Goal: Contribute content: Contribute content

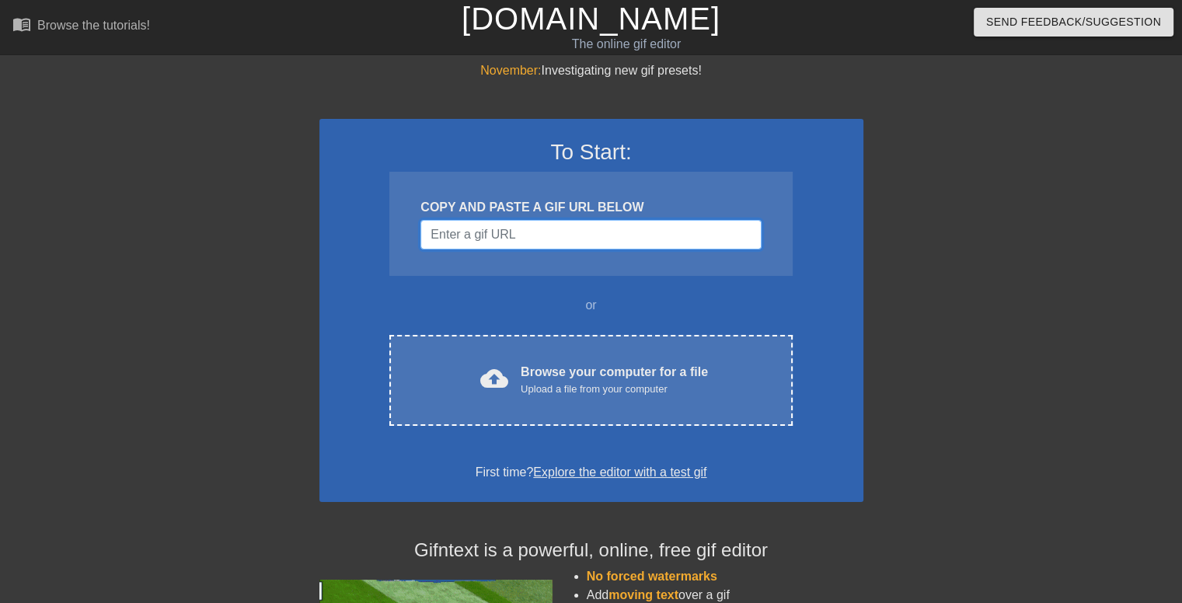
click at [544, 242] on input "Username" at bounding box center [590, 235] width 340 height 30
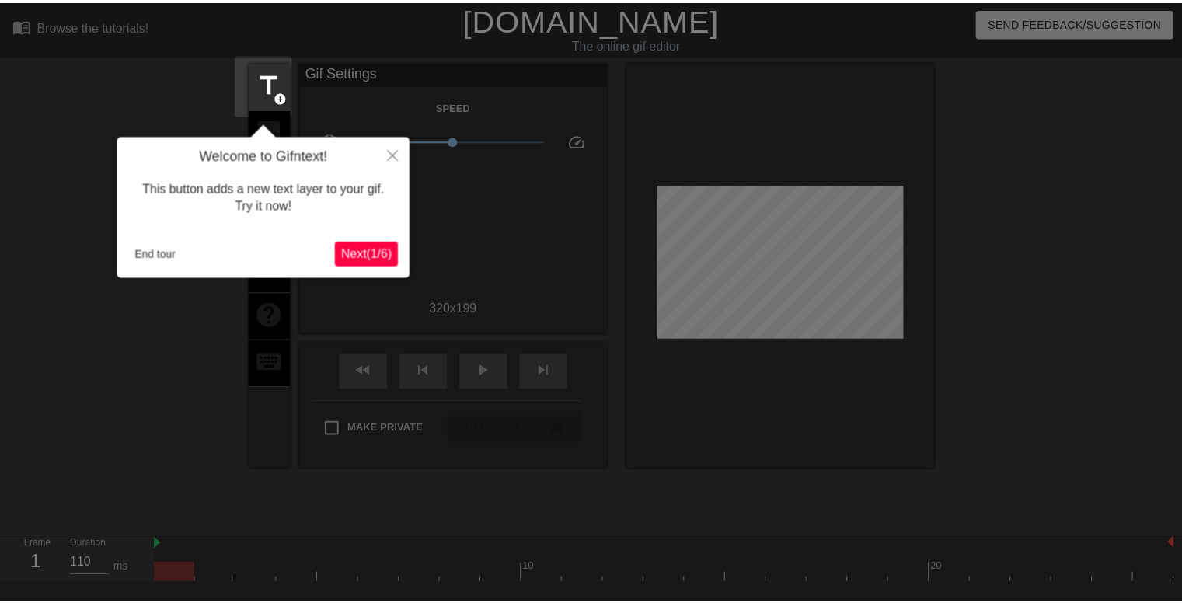
scroll to position [37, 0]
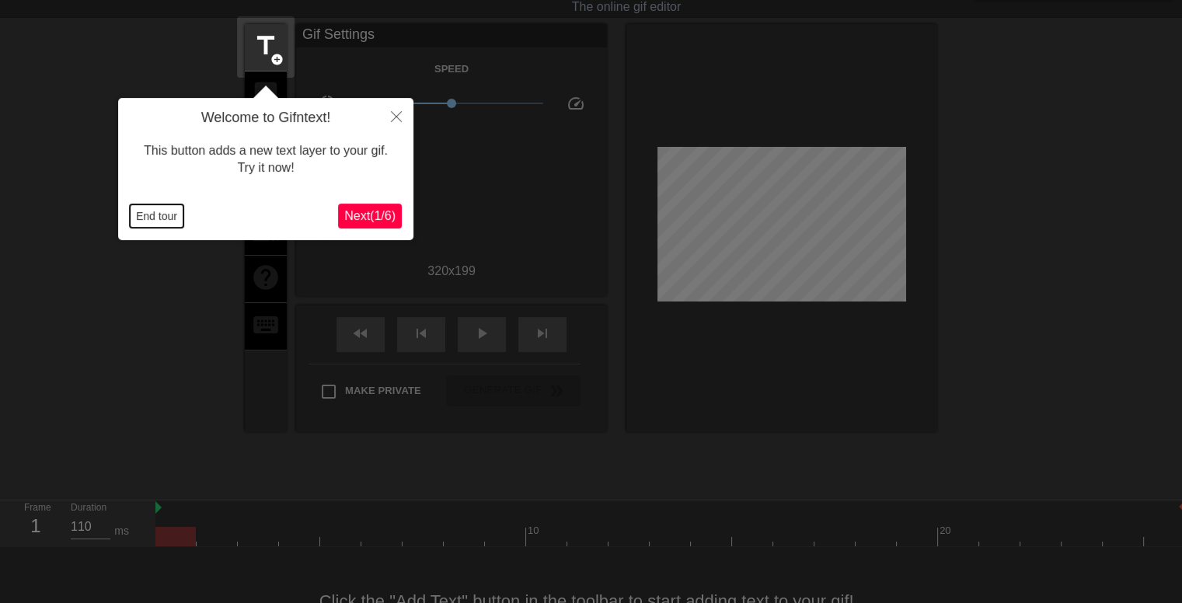
click at [171, 216] on button "End tour" at bounding box center [157, 215] width 54 height 23
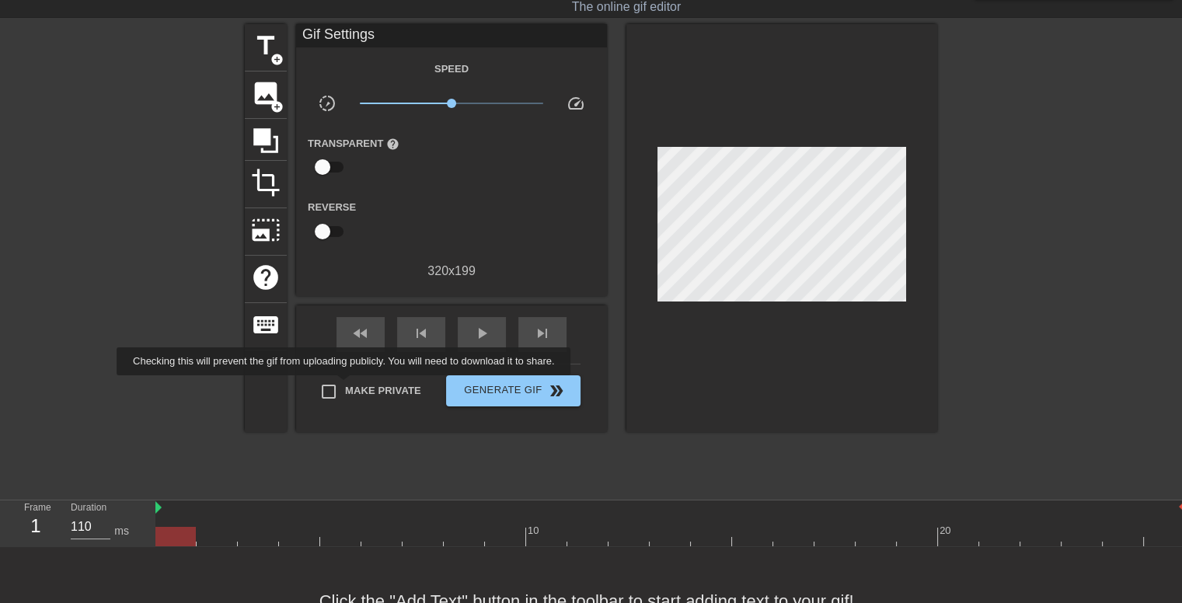
click at [346, 386] on span "Make Private" at bounding box center [383, 391] width 76 height 16
click at [345, 386] on input "Make Private" at bounding box center [328, 391] width 33 height 33
checkbox input "true"
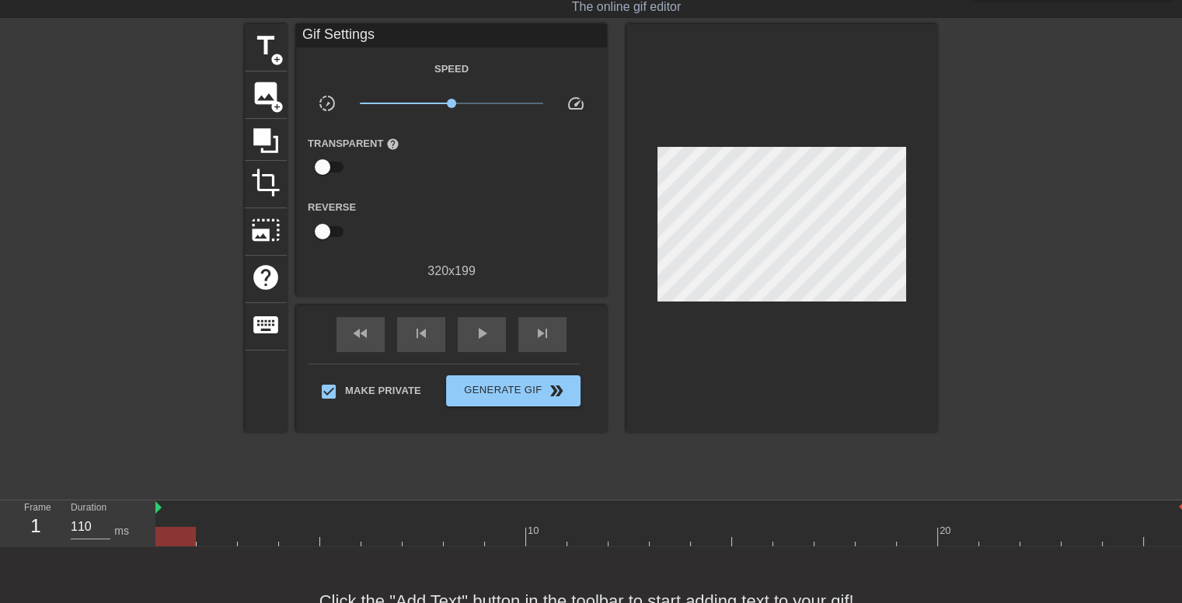
click at [659, 458] on div "title add_circle image add_circle crop photo_size_select_large help keyboard Gi…" at bounding box center [591, 257] width 692 height 466
click at [271, 44] on span "title" at bounding box center [266, 46] width 30 height 30
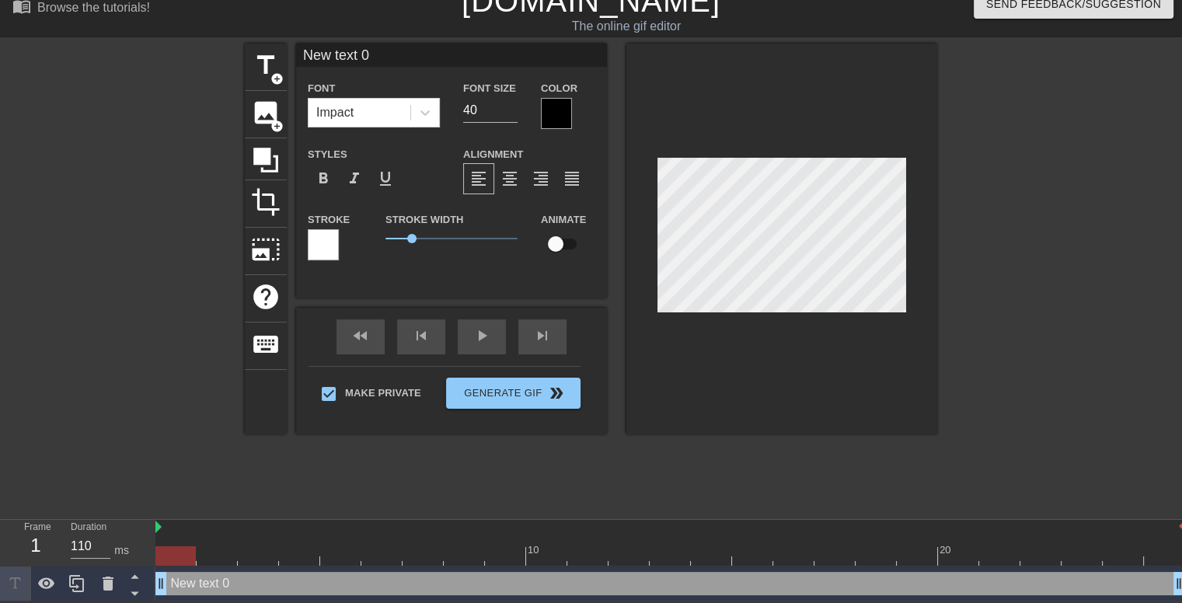
scroll to position [2, 3]
type input "W"
type textarea "W"
type input "We"
type textarea "We"
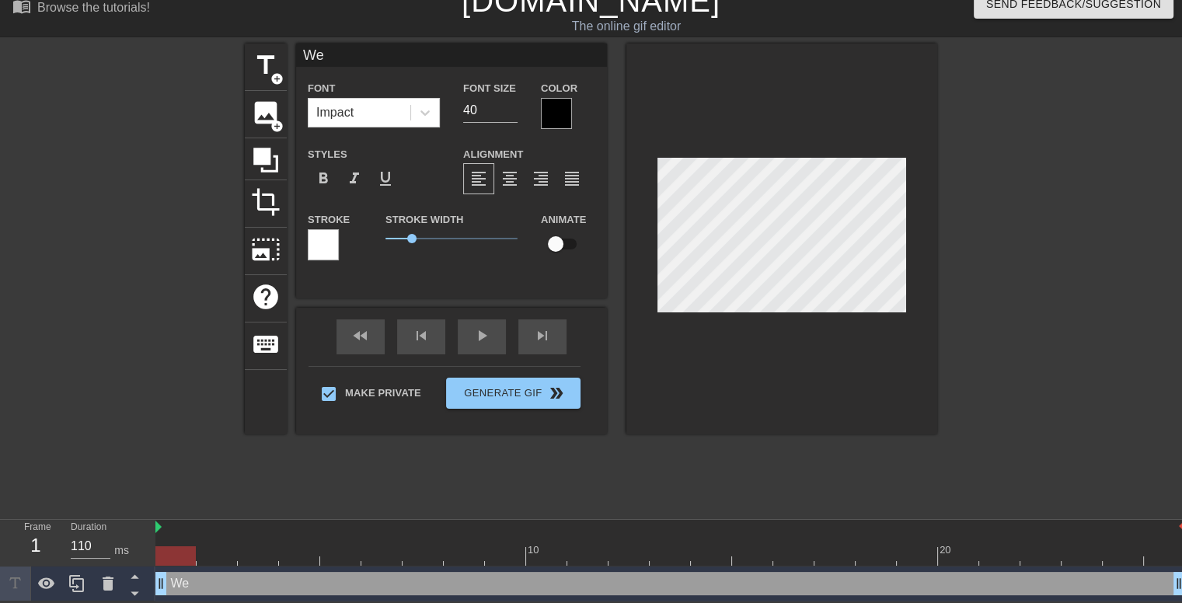
type input "Wee"
type textarea "Wee"
type input "Week"
type textarea "Week"
type input "Weeke"
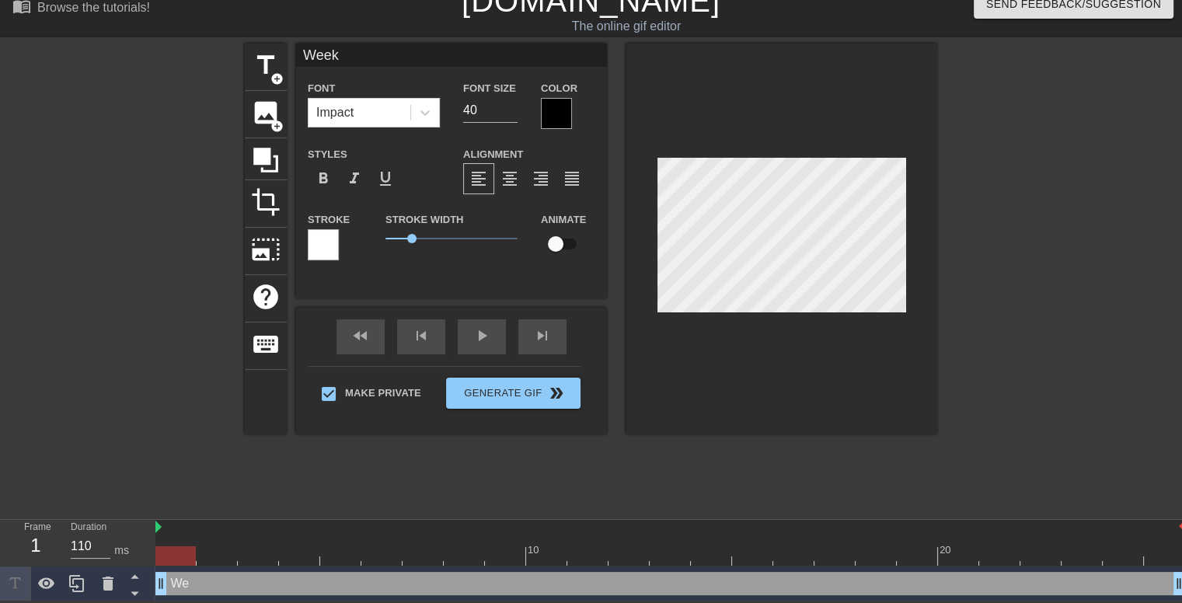
type textarea "Weeke"
type input "Weeken"
type textarea "Weeken"
type input "Weekend"
type textarea "Weekend"
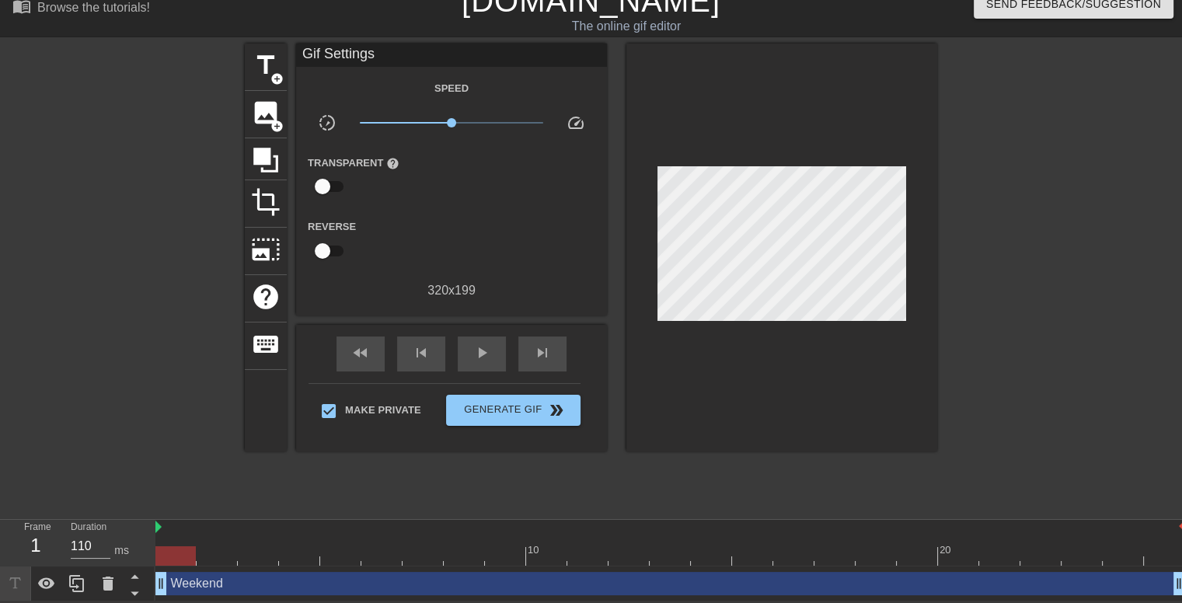
drag, startPoint x: 978, startPoint y: 301, endPoint x: 970, endPoint y: 300, distance: 7.8
click at [978, 300] on div at bounding box center [1072, 277] width 233 height 466
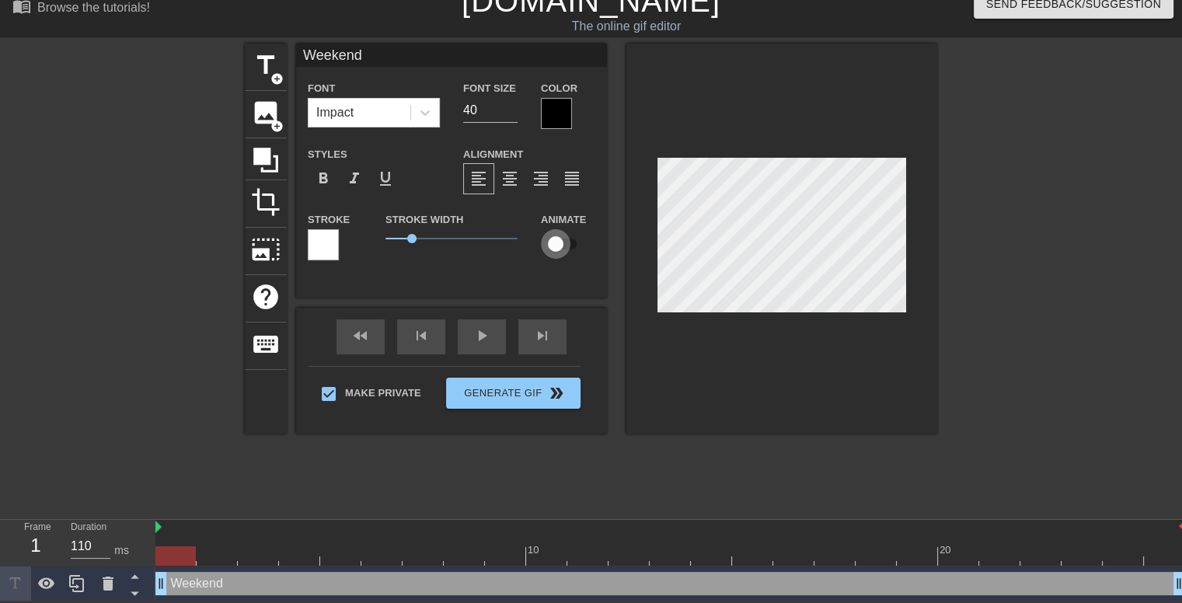
click at [566, 240] on input "checkbox" at bounding box center [555, 244] width 89 height 30
checkbox input "true"
click at [178, 580] on span "lens" at bounding box center [179, 583] width 7 height 7
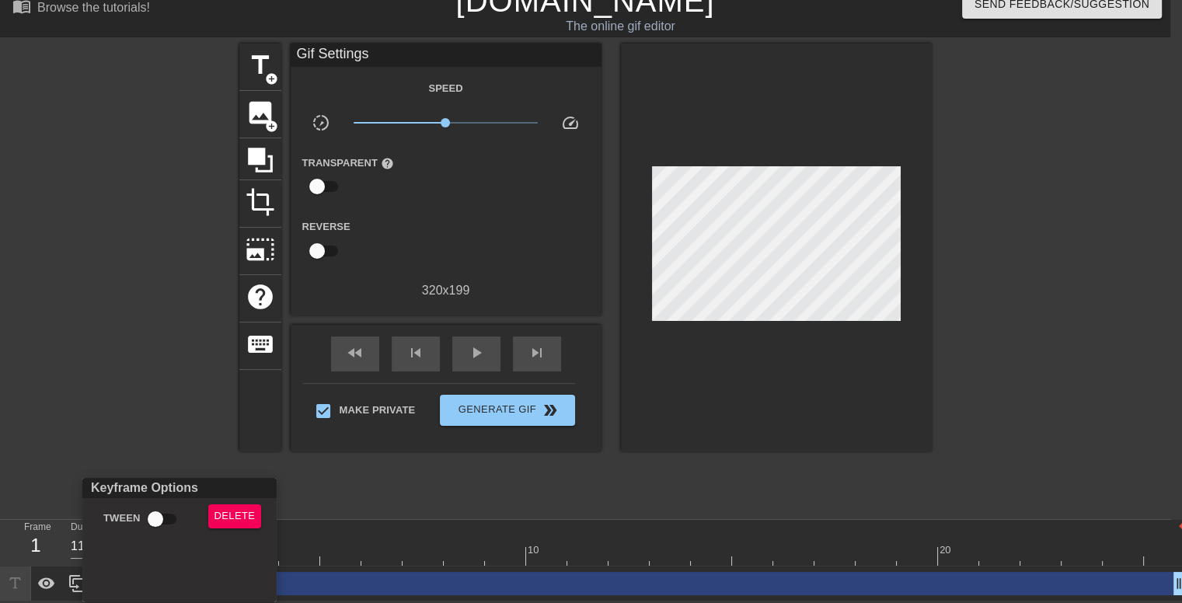
scroll to position [7, 0]
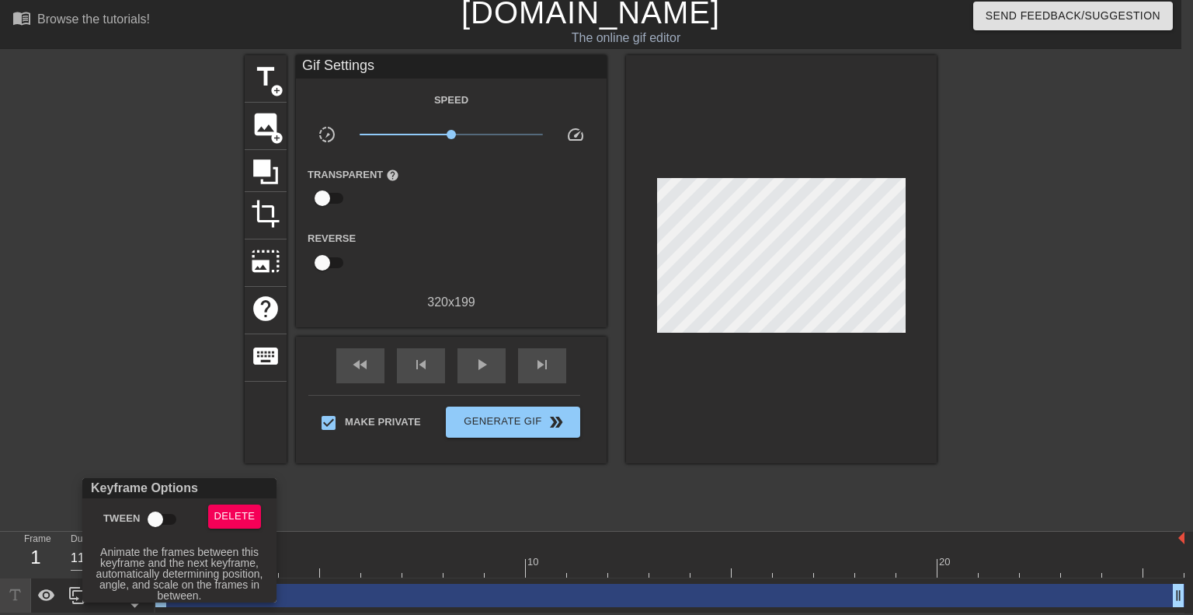
click at [161, 512] on input "Tween" at bounding box center [155, 519] width 89 height 30
checkbox input "true"
click at [162, 357] on div at bounding box center [596, 307] width 1193 height 615
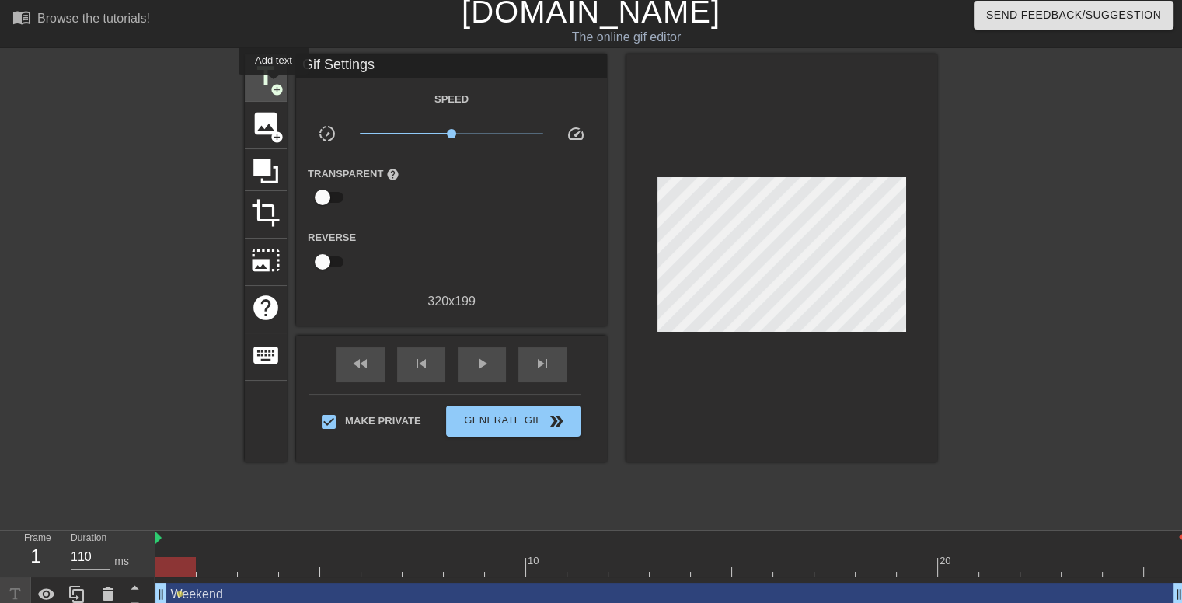
click at [270, 79] on span "title" at bounding box center [266, 76] width 30 height 30
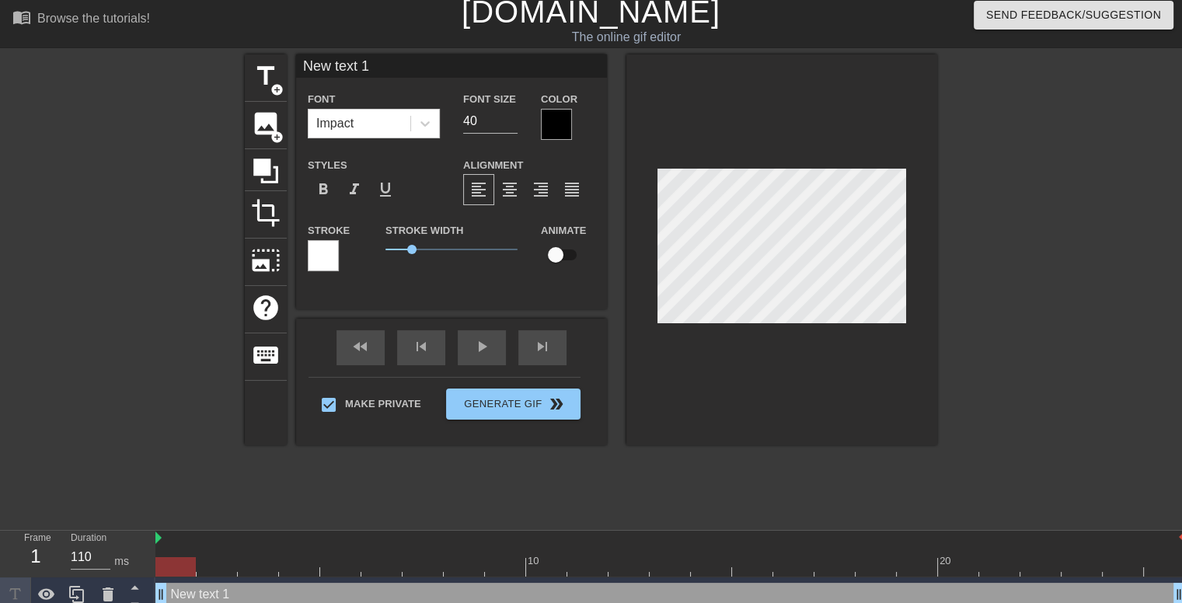
scroll to position [2, 3]
type input "M"
type textarea "M"
type input "Mo"
type textarea "Mo"
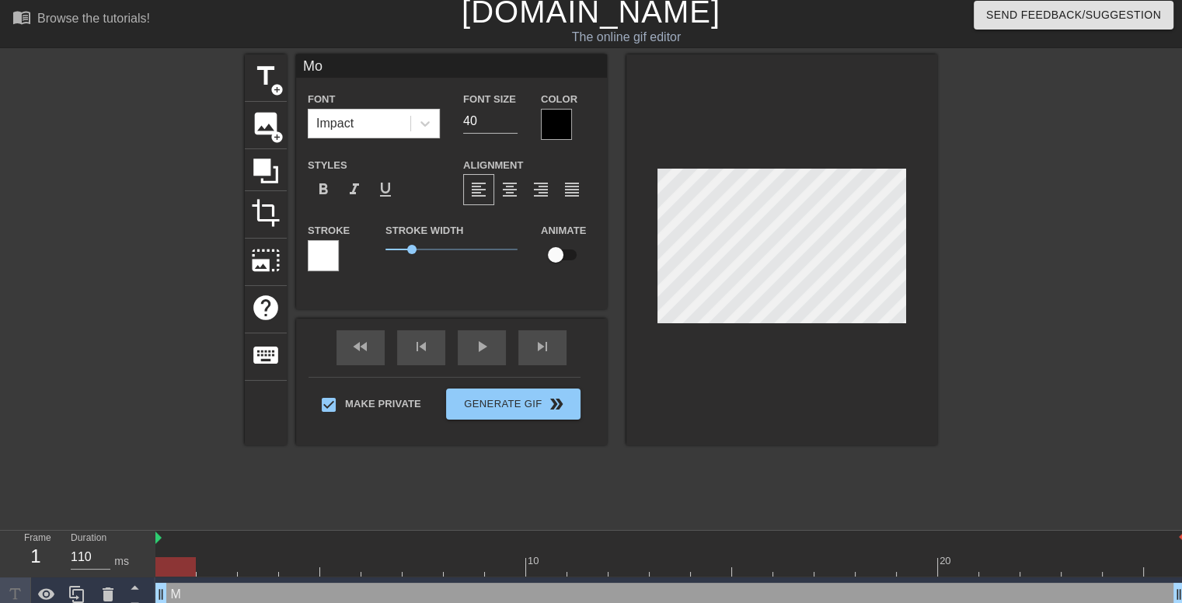
type input "Mon"
type textarea "Mon"
type input "Mond"
type textarea "Mond"
type input "[PERSON_NAME]"
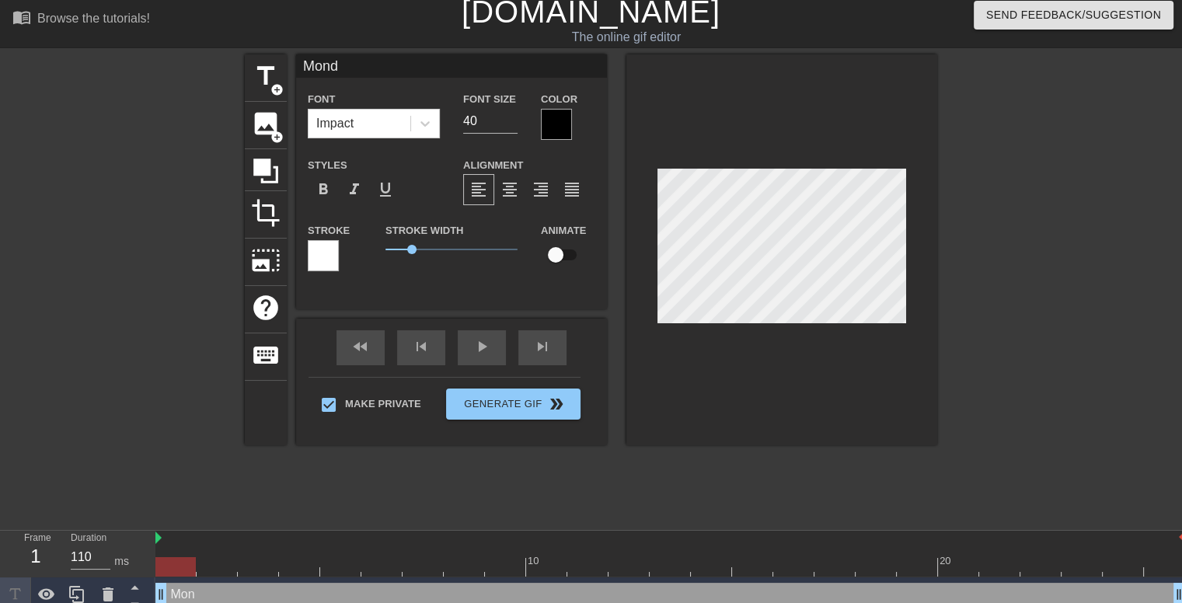
type textarea "[PERSON_NAME]"
type input "[DATE]"
type textarea "[DATE]"
click at [1119, 245] on div at bounding box center [1072, 287] width 233 height 466
click at [565, 249] on input "checkbox" at bounding box center [555, 255] width 89 height 30
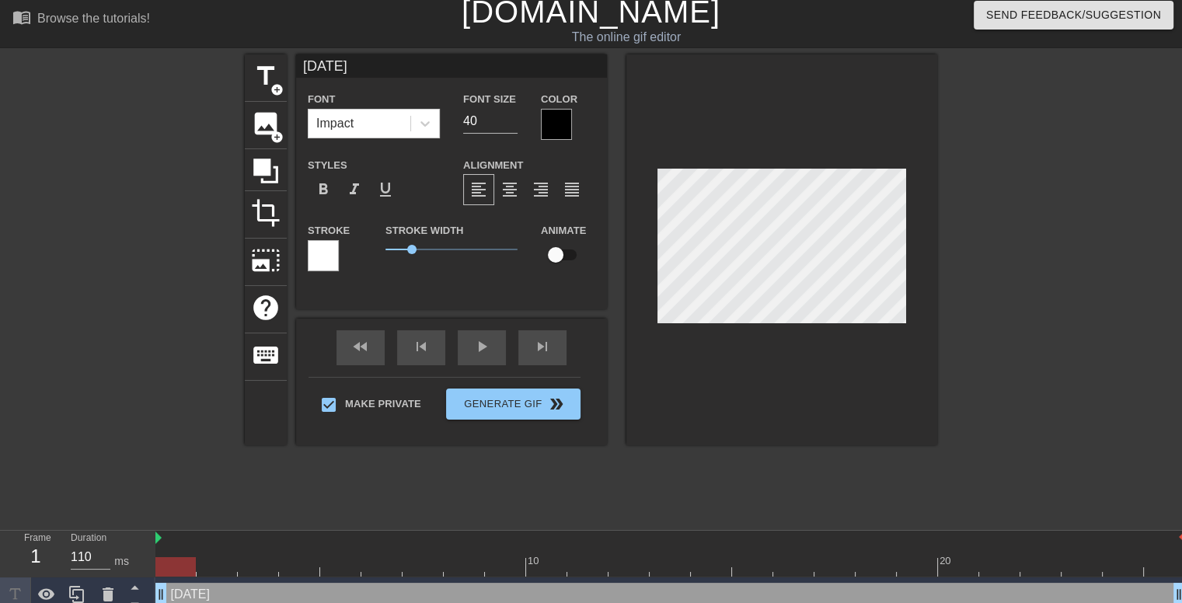
checkbox input "true"
click at [179, 596] on span "lens" at bounding box center [179, 593] width 7 height 7
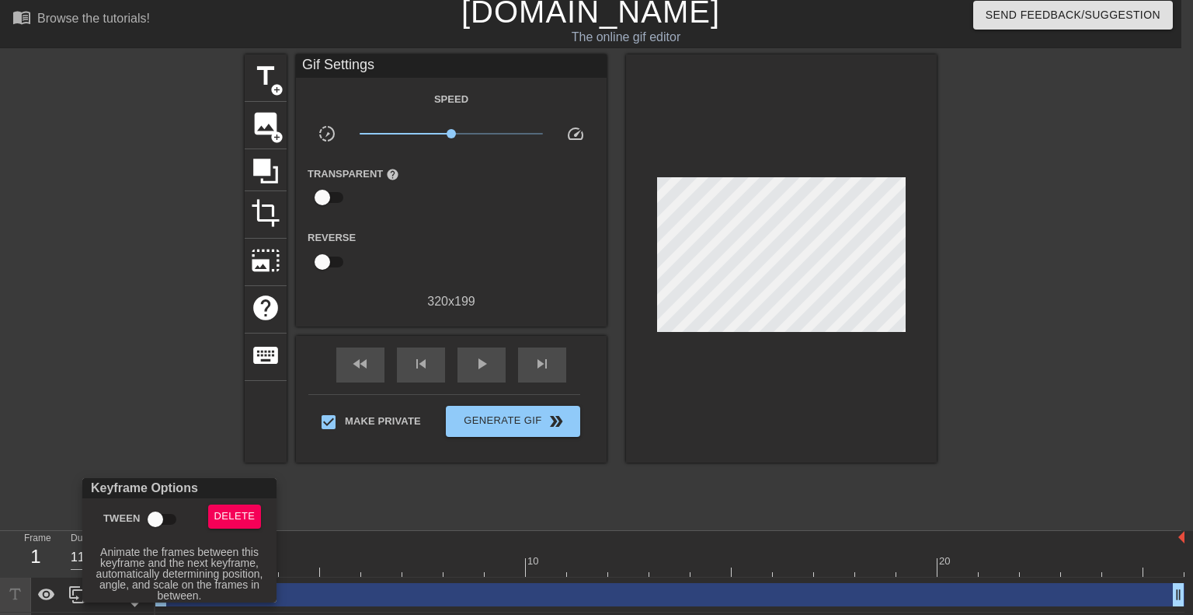
click at [162, 518] on input "Tween" at bounding box center [155, 519] width 89 height 30
checkbox input "true"
click at [174, 378] on div at bounding box center [596, 307] width 1193 height 615
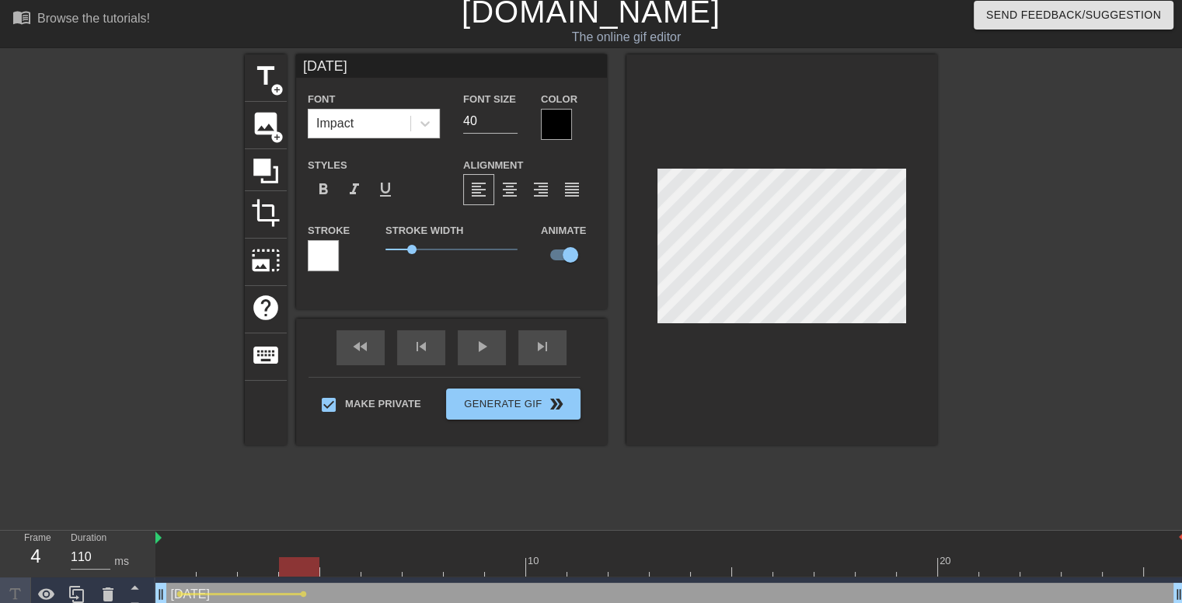
click at [642, 181] on div at bounding box center [781, 249] width 311 height 391
click at [640, 179] on div at bounding box center [781, 249] width 311 height 391
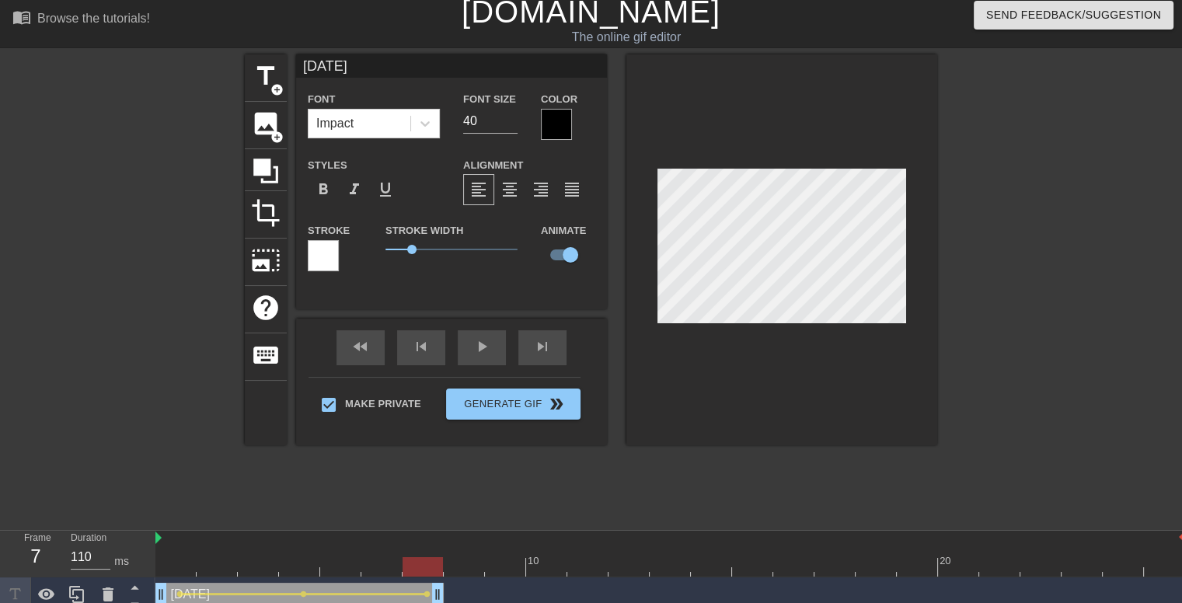
drag, startPoint x: 1175, startPoint y: 598, endPoint x: 438, endPoint y: 590, distance: 736.5
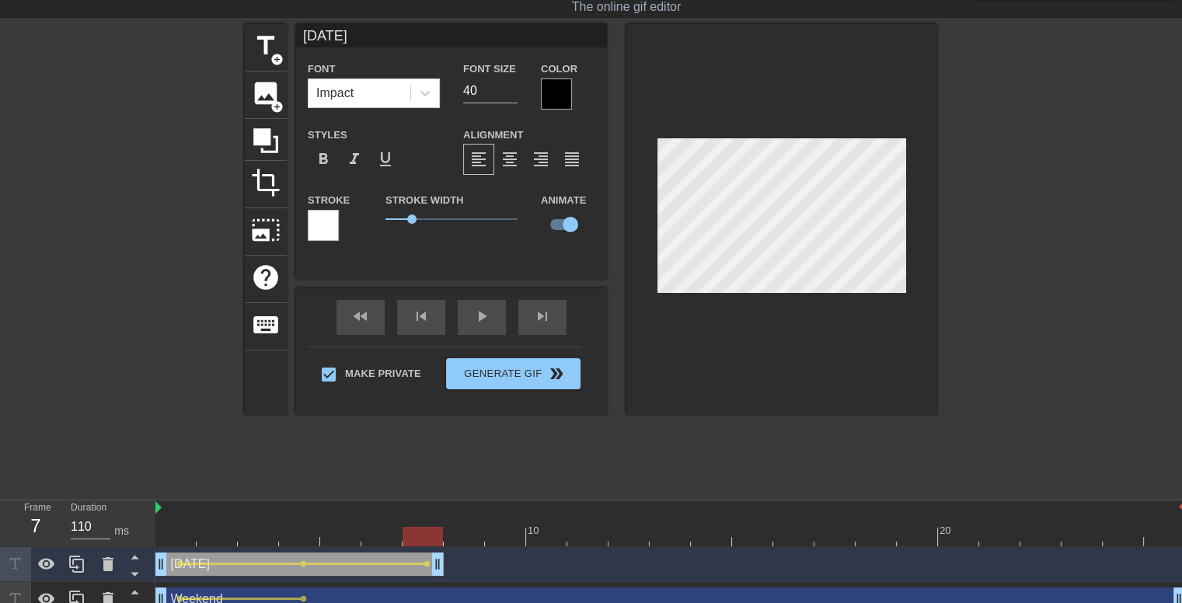
scroll to position [54, 0]
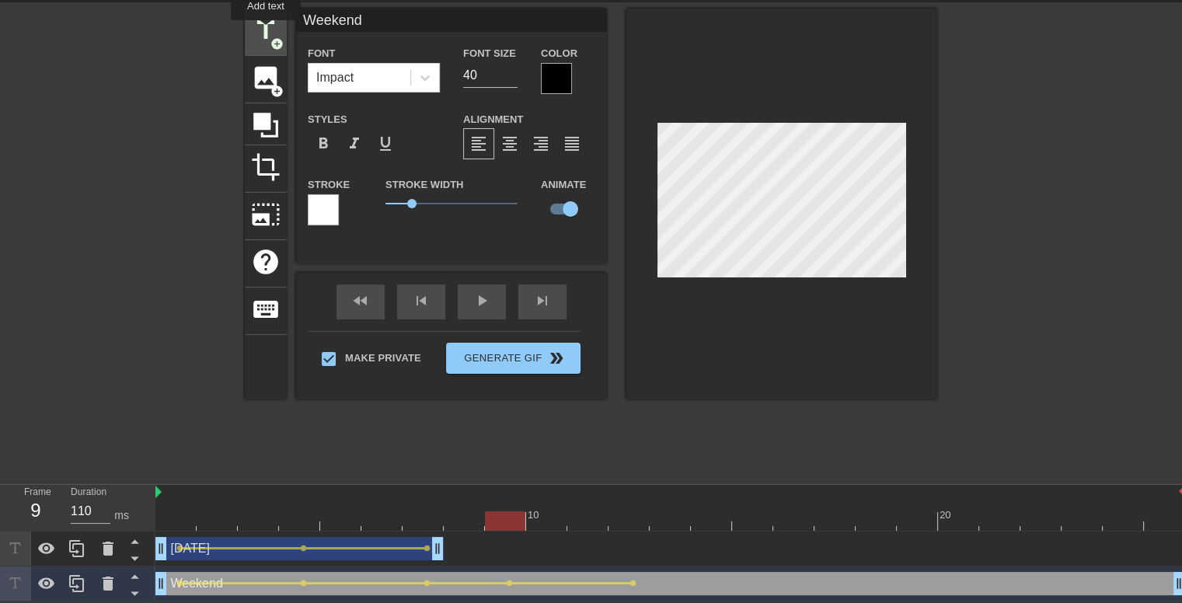
click at [266, 31] on span "title" at bounding box center [266, 31] width 30 height 30
type input "New text 2"
checkbox input "false"
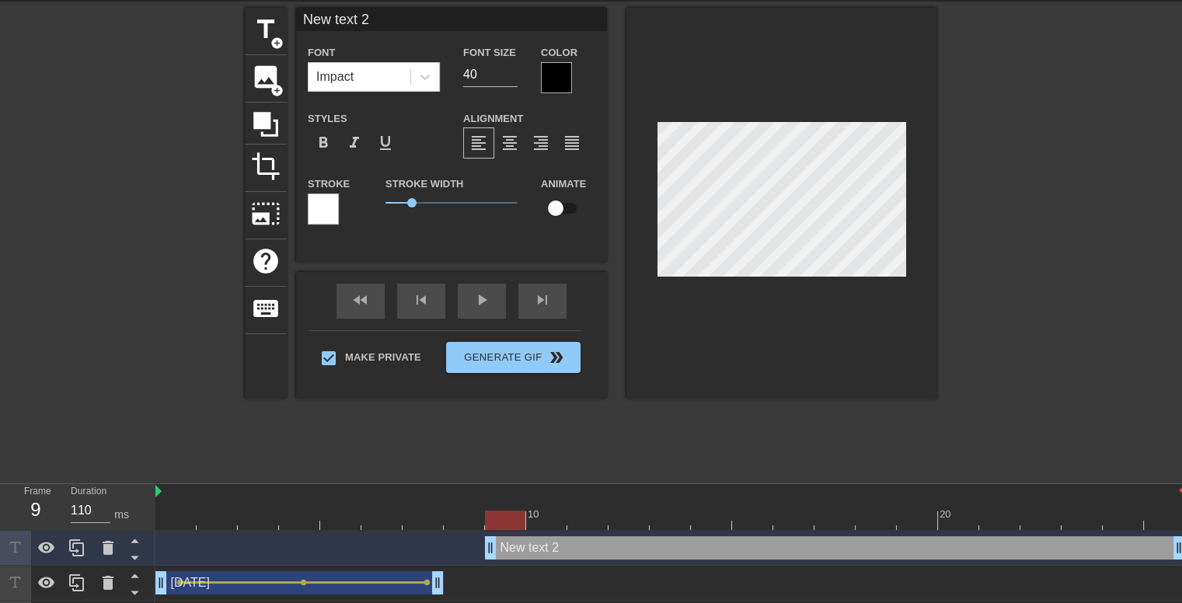
scroll to position [2, 3]
type input "M"
type textarea "M"
type input "Mo"
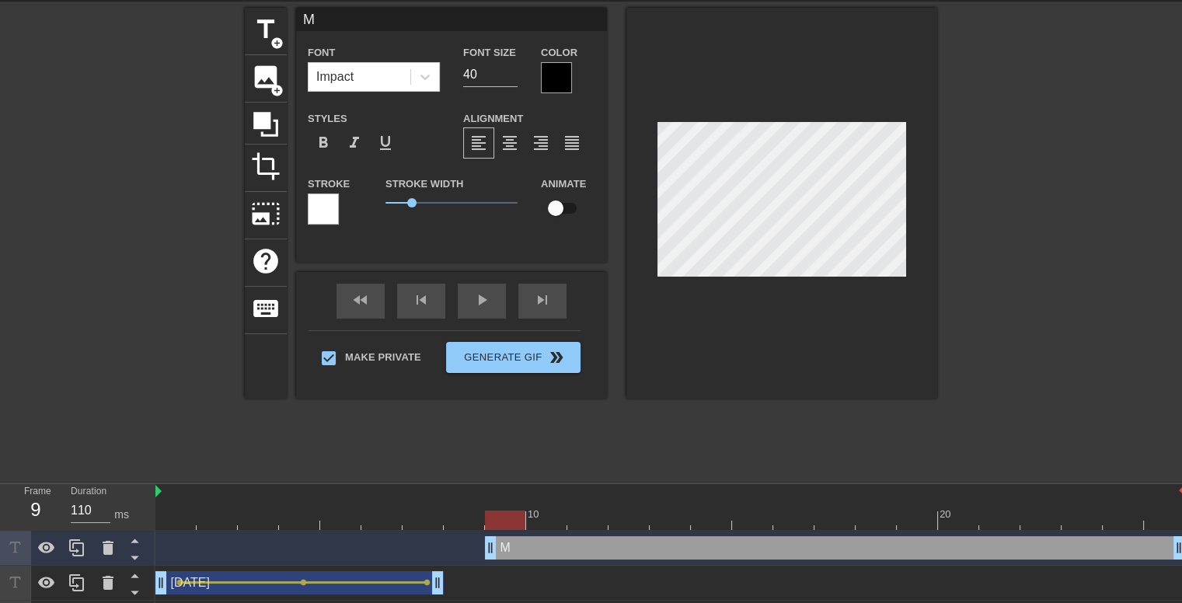
type textarea "Mo"
type input "Mod"
type textarea "Mod"
type input "Mo"
type textarea "Mo"
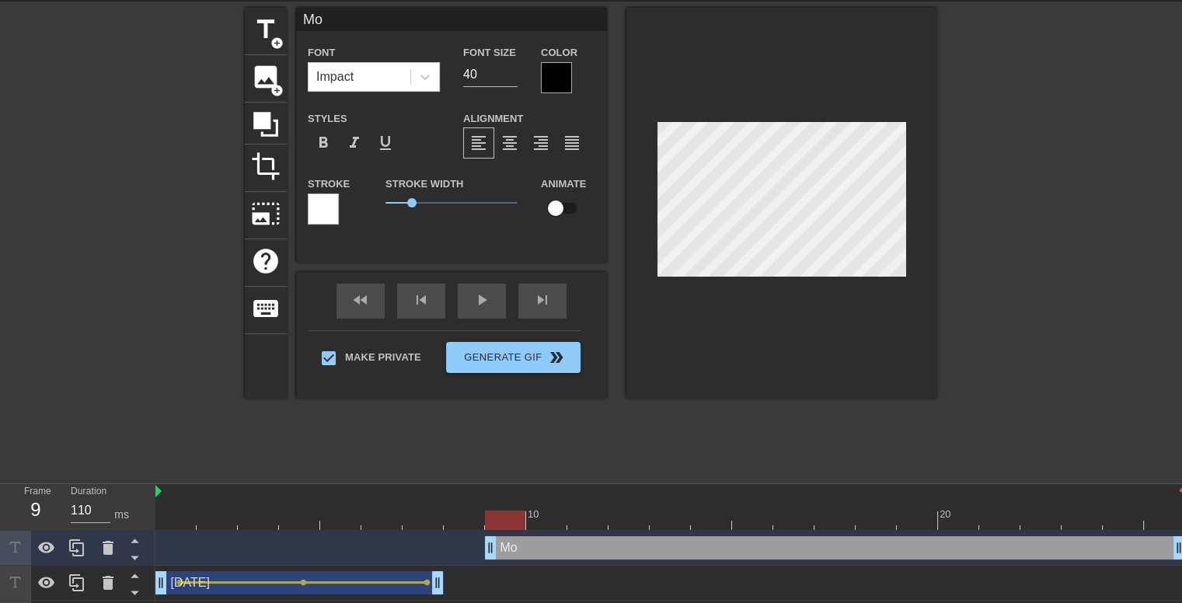
type input "Mon"
type textarea "Mon"
type input "Mond"
type textarea "Mond"
type input "[PERSON_NAME]"
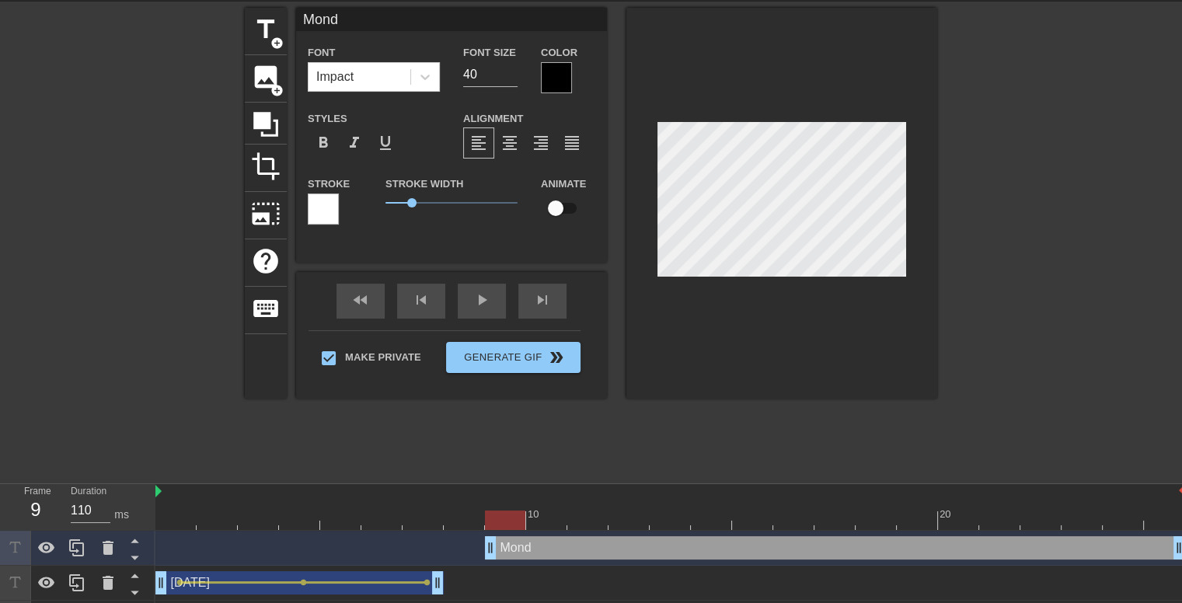
type textarea "[PERSON_NAME]"
type input "[DATE]"
type textarea "[DATE]"
drag, startPoint x: 1033, startPoint y: 227, endPoint x: 915, endPoint y: 218, distance: 118.5
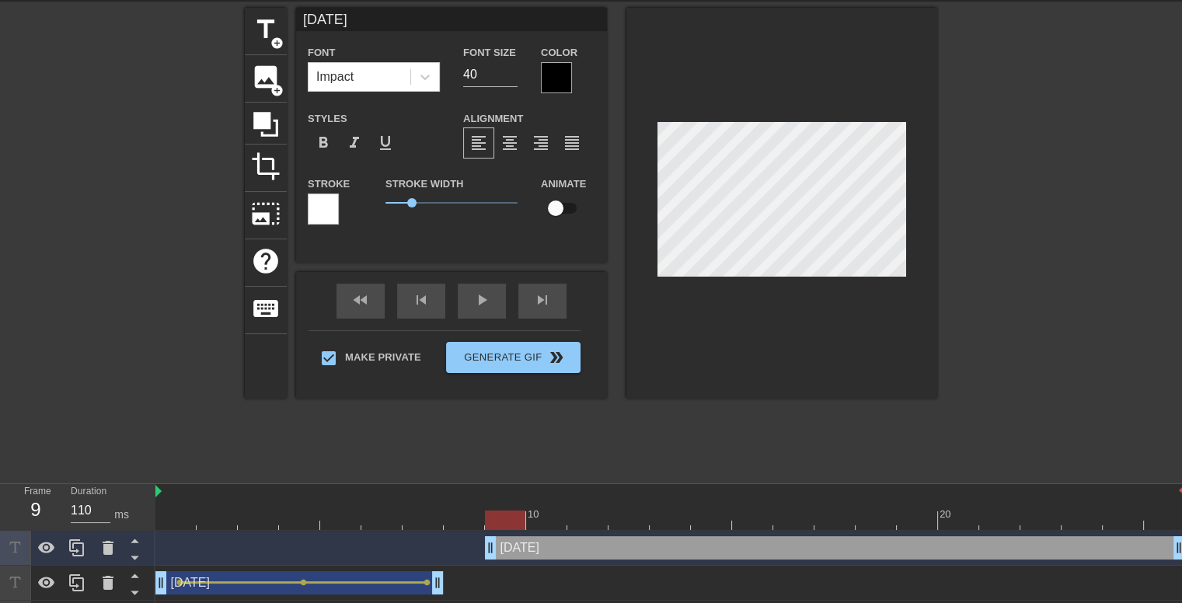
click at [1033, 226] on div at bounding box center [1072, 241] width 233 height 466
click at [562, 204] on input "checkbox" at bounding box center [555, 208] width 89 height 30
checkbox input "true"
click at [656, 120] on div at bounding box center [781, 203] width 311 height 391
click at [1052, 239] on div at bounding box center [1072, 241] width 233 height 466
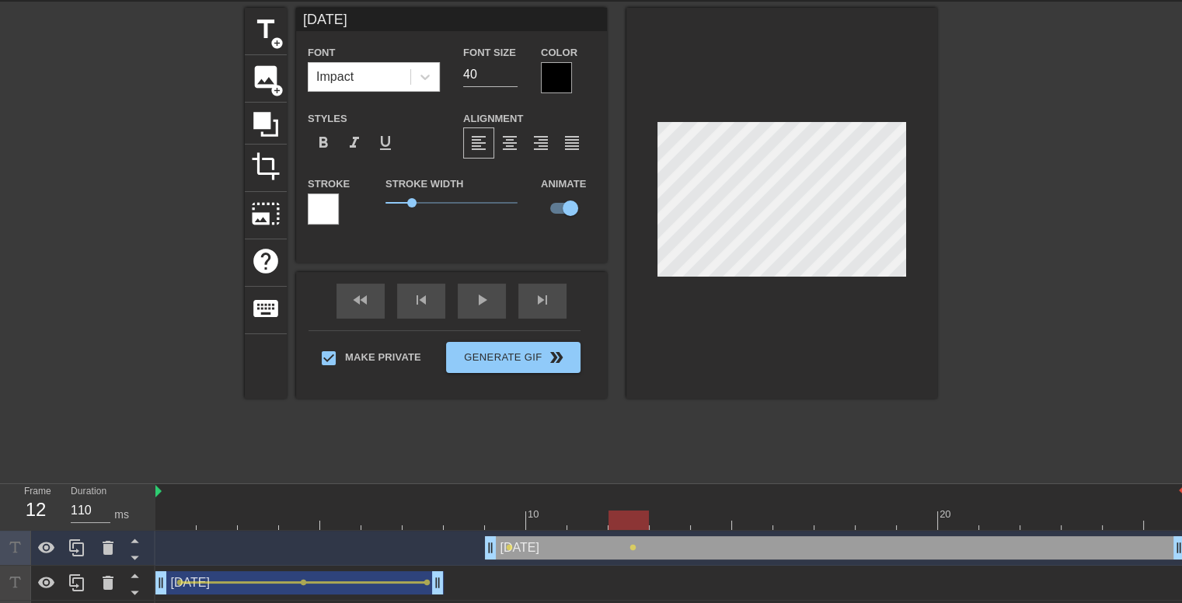
click at [1001, 265] on div at bounding box center [1072, 241] width 233 height 466
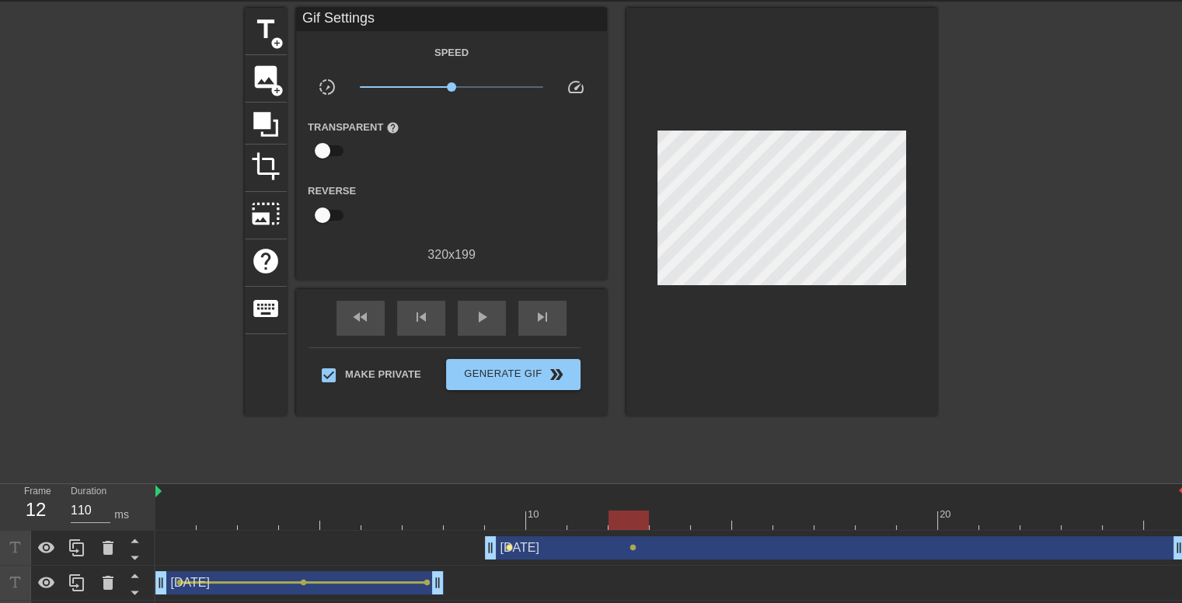
click at [510, 548] on span "lens" at bounding box center [509, 547] width 7 height 7
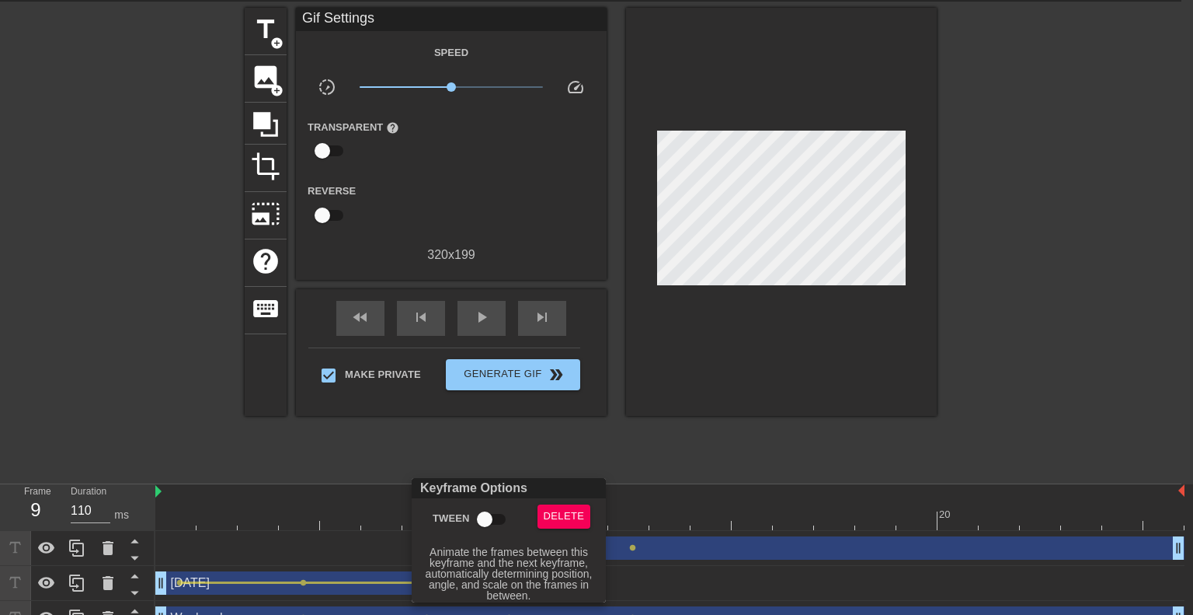
click at [491, 512] on input "Tween" at bounding box center [484, 519] width 89 height 30
checkbox input "true"
click at [650, 444] on div at bounding box center [596, 307] width 1193 height 615
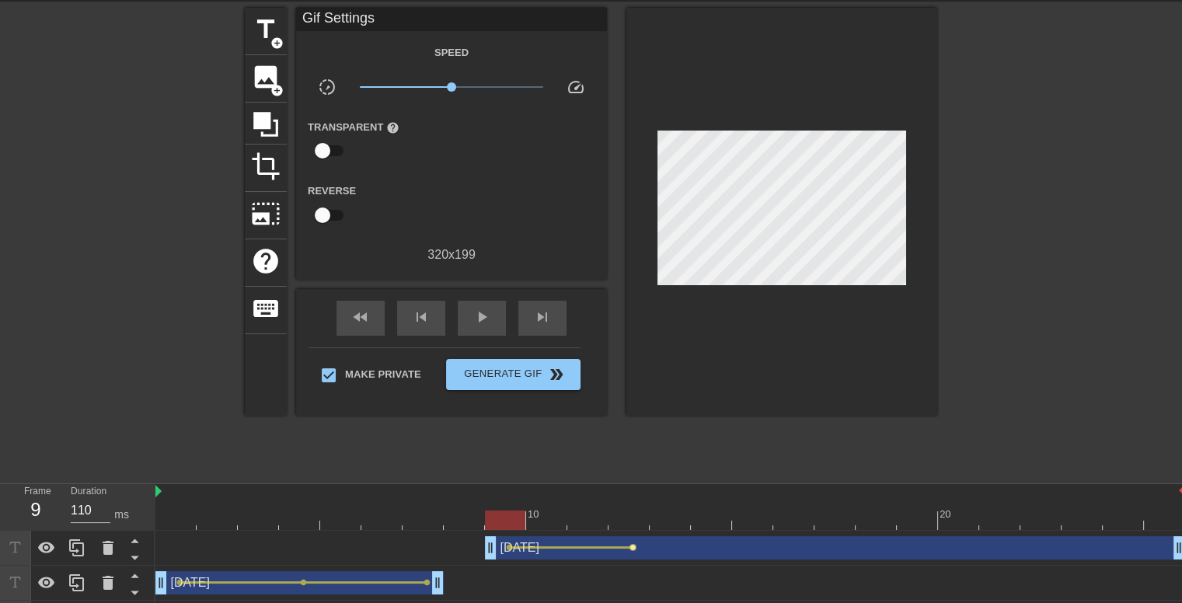
click at [634, 547] on span "lens" at bounding box center [632, 547] width 7 height 7
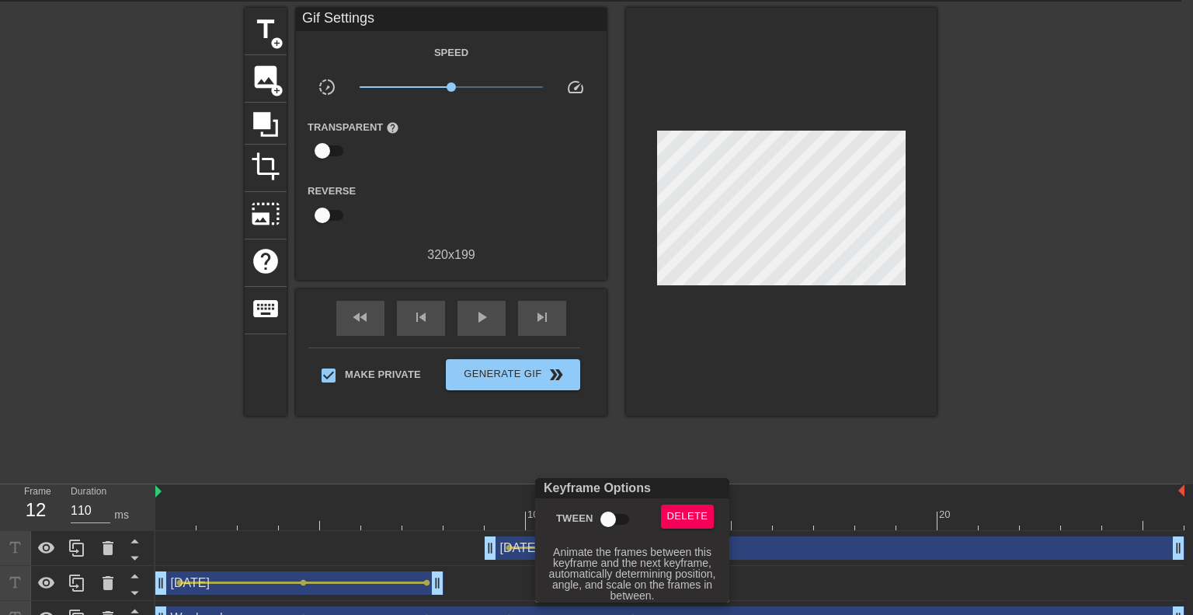
click at [610, 521] on input "Tween" at bounding box center [608, 519] width 89 height 30
checkbox input "true"
click at [980, 409] on div at bounding box center [596, 307] width 1193 height 615
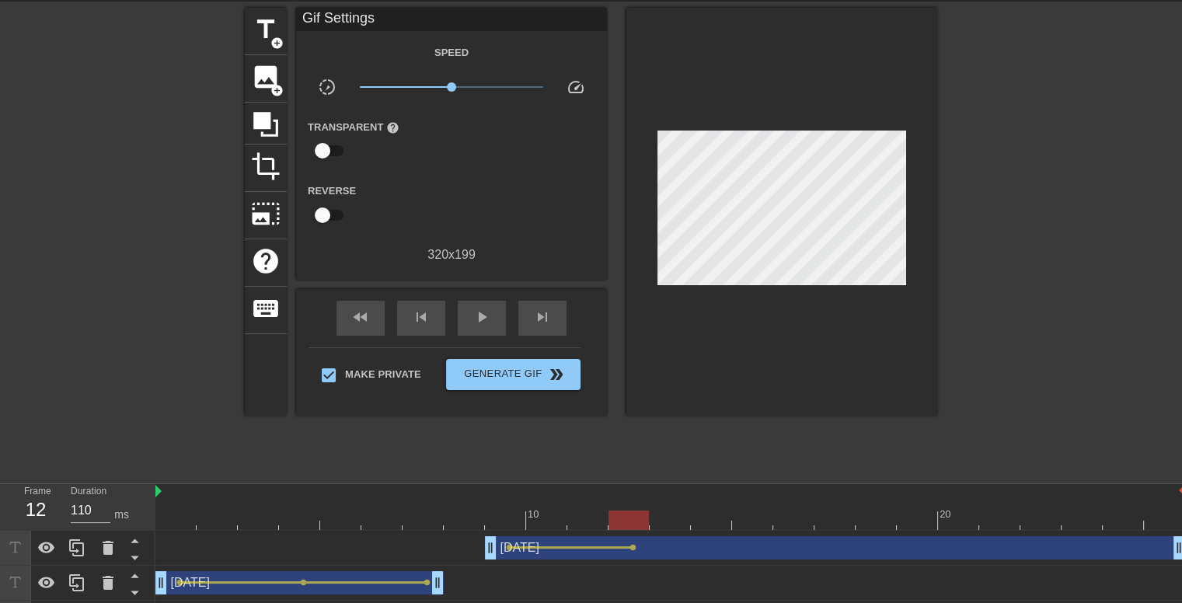
click at [1021, 277] on div at bounding box center [1072, 241] width 233 height 466
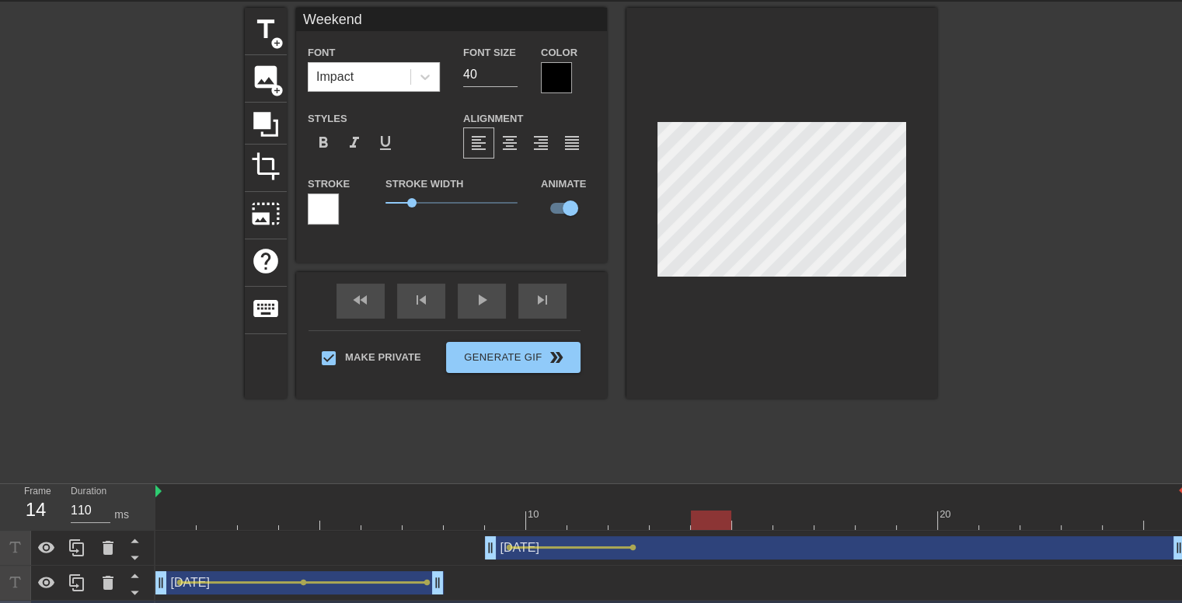
click at [806, 288] on div at bounding box center [781, 203] width 311 height 391
type input "[DATE]"
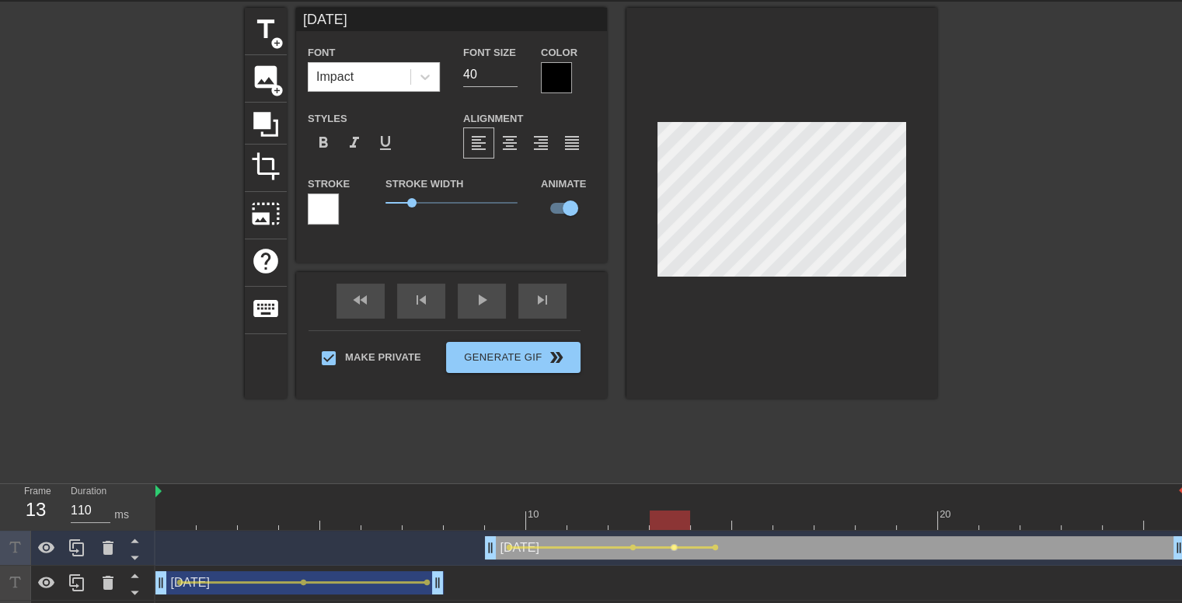
click at [673, 546] on span "lens" at bounding box center [673, 547] width 7 height 7
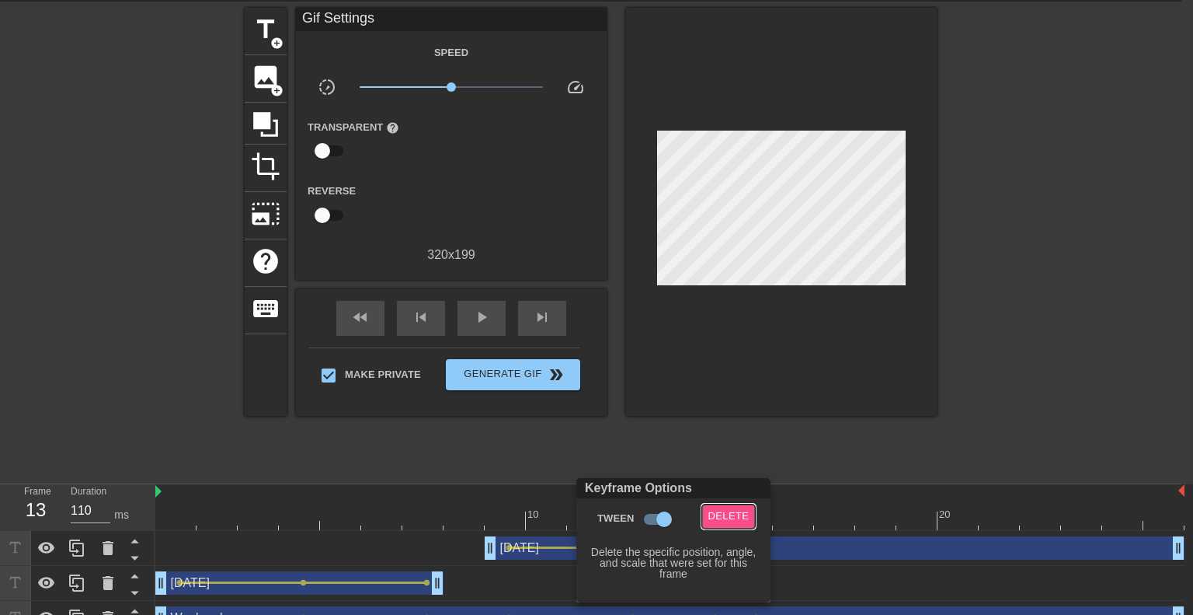
click at [709, 521] on span "Delete" at bounding box center [729, 516] width 41 height 18
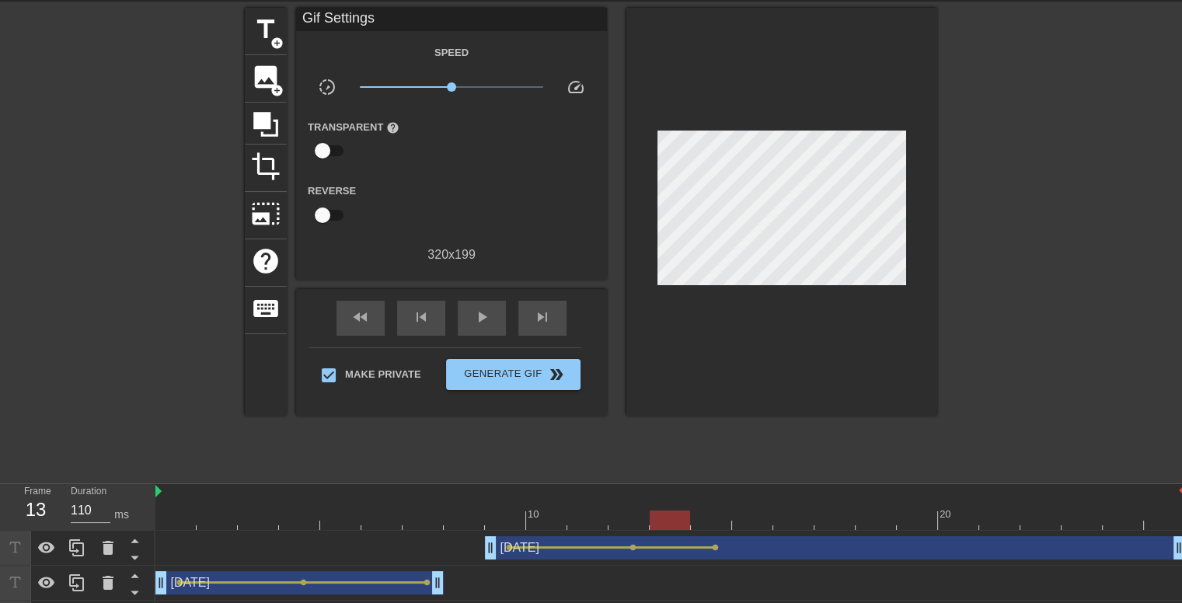
click at [774, 434] on div "title add_circle image add_circle crop photo_size_select_large help keyboard Gi…" at bounding box center [591, 241] width 692 height 466
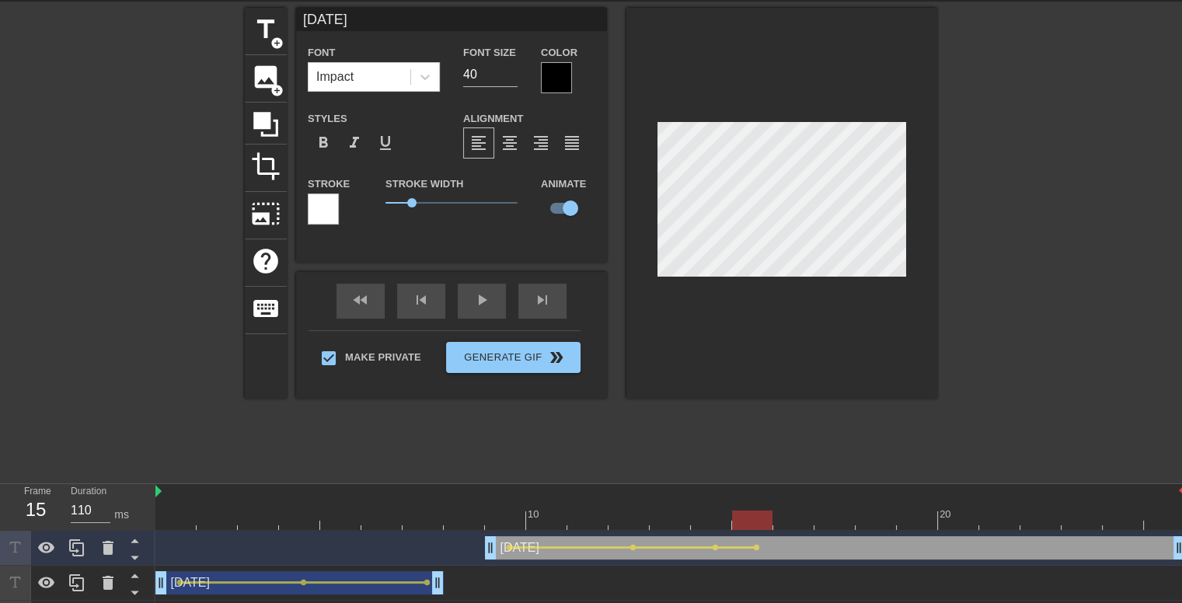
click at [1008, 304] on div at bounding box center [1072, 241] width 233 height 466
click at [715, 549] on span "lens" at bounding box center [715, 547] width 7 height 7
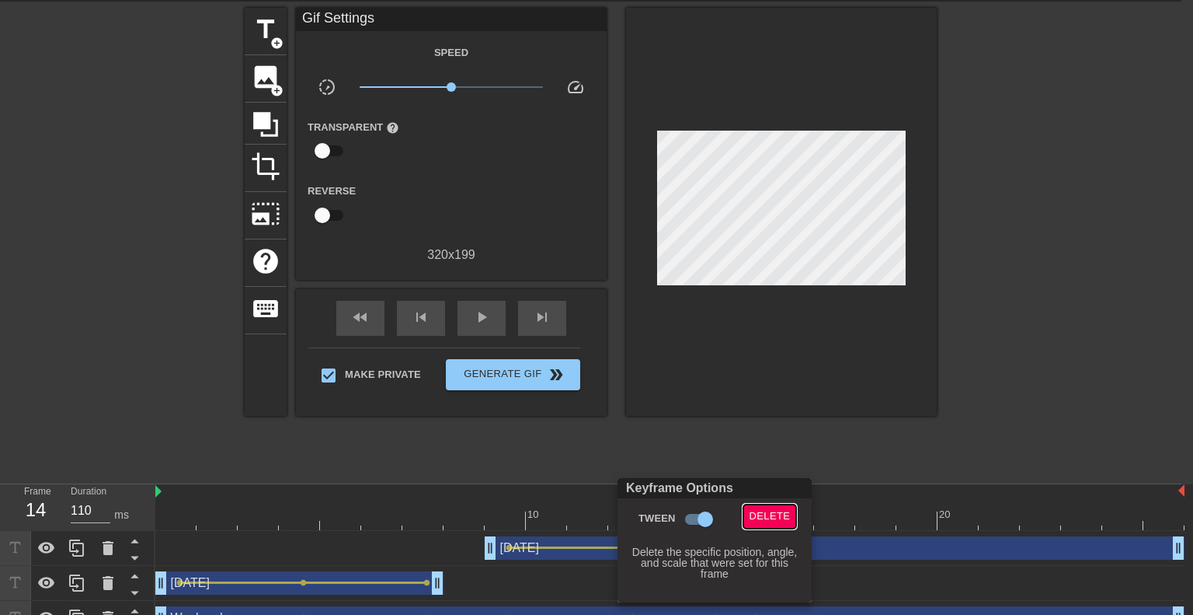
click at [759, 508] on span "Delete" at bounding box center [770, 516] width 41 height 18
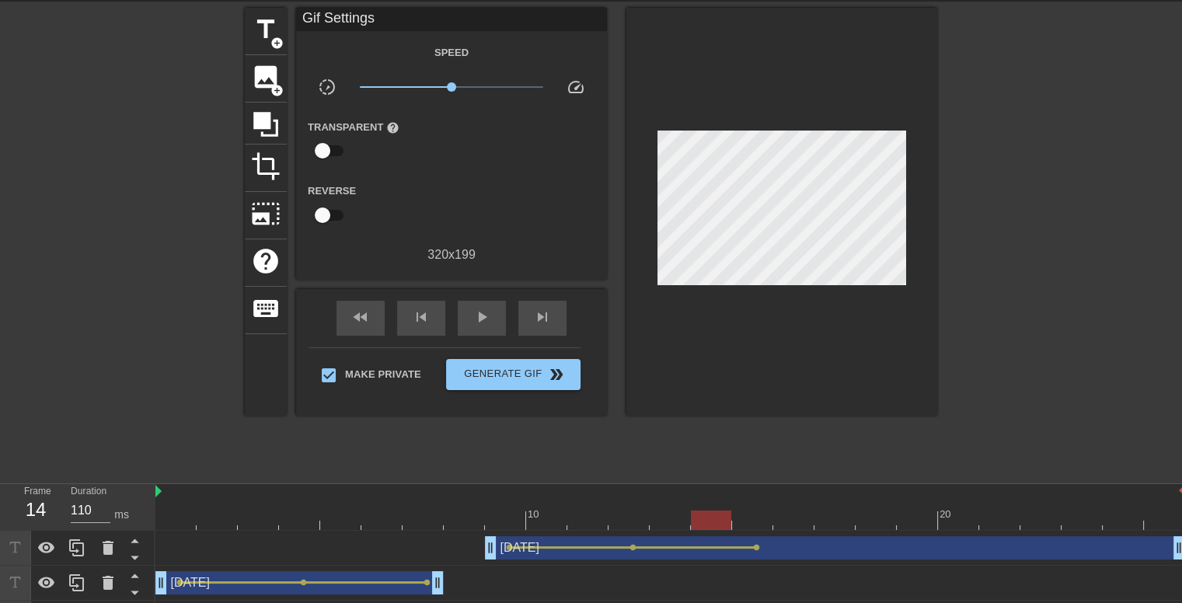
click at [899, 447] on div "title add_circle image add_circle crop photo_size_select_large help keyboard Gi…" at bounding box center [591, 241] width 692 height 466
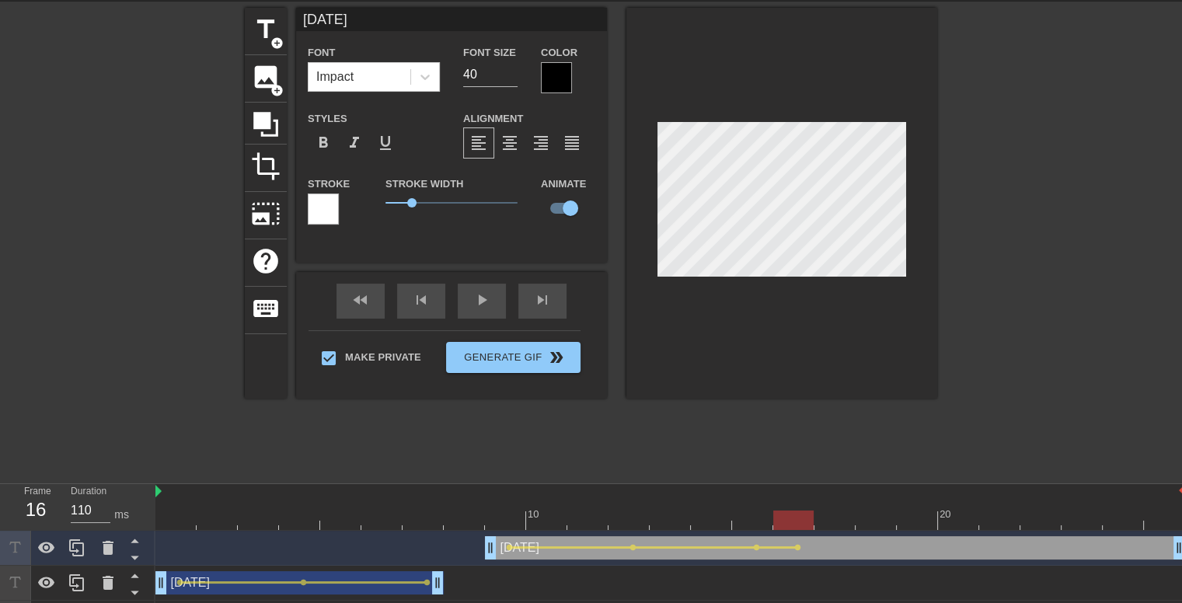
click at [644, 99] on div at bounding box center [781, 203] width 311 height 391
type input "Weekend"
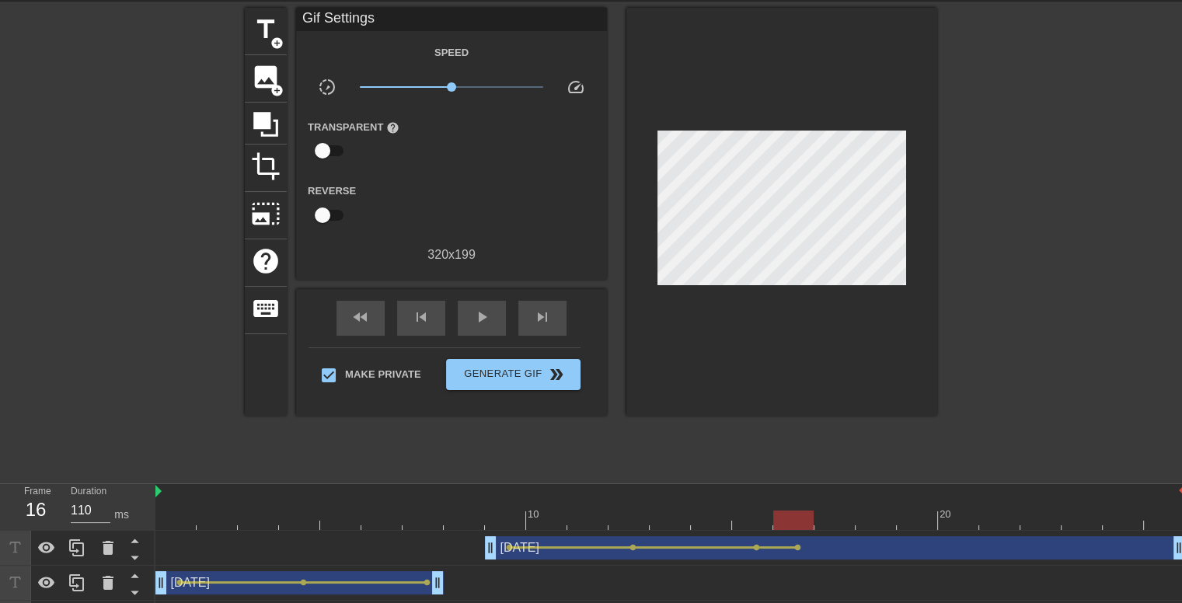
click at [1008, 249] on div at bounding box center [1072, 241] width 233 height 466
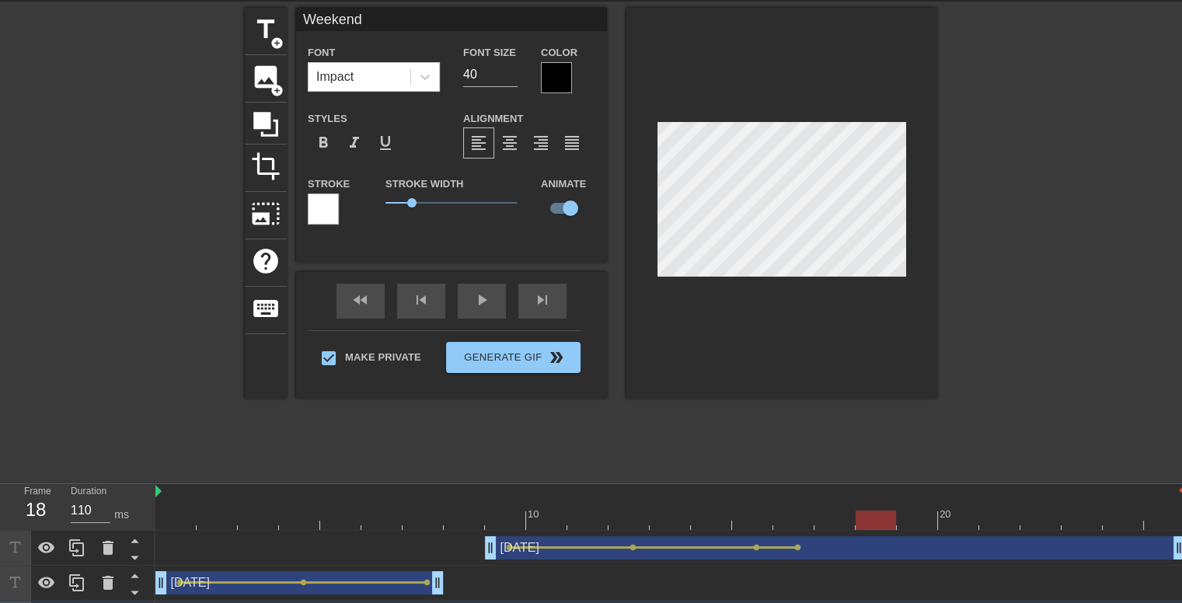
click at [1059, 223] on div at bounding box center [1072, 241] width 233 height 466
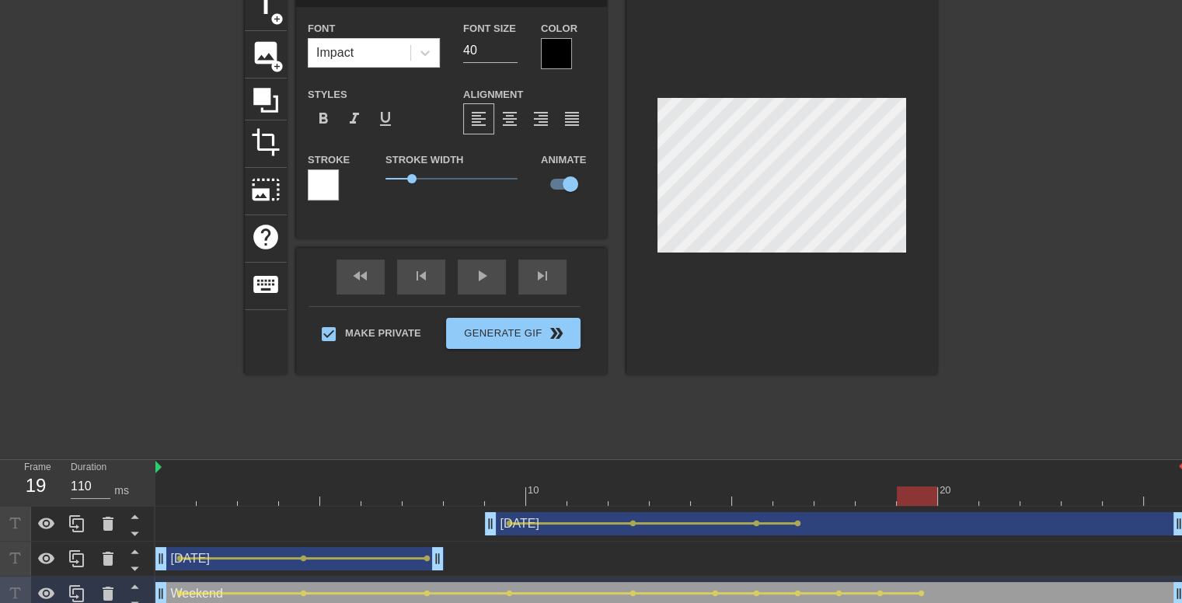
scroll to position [89, 0]
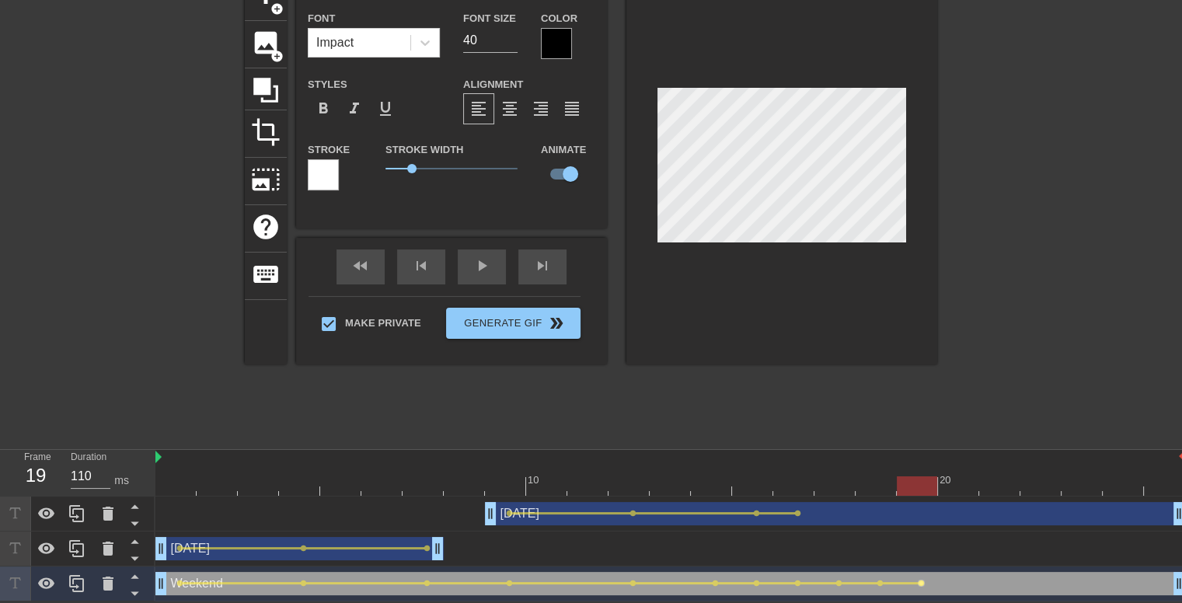
click at [920, 582] on span "lens" at bounding box center [920, 583] width 7 height 7
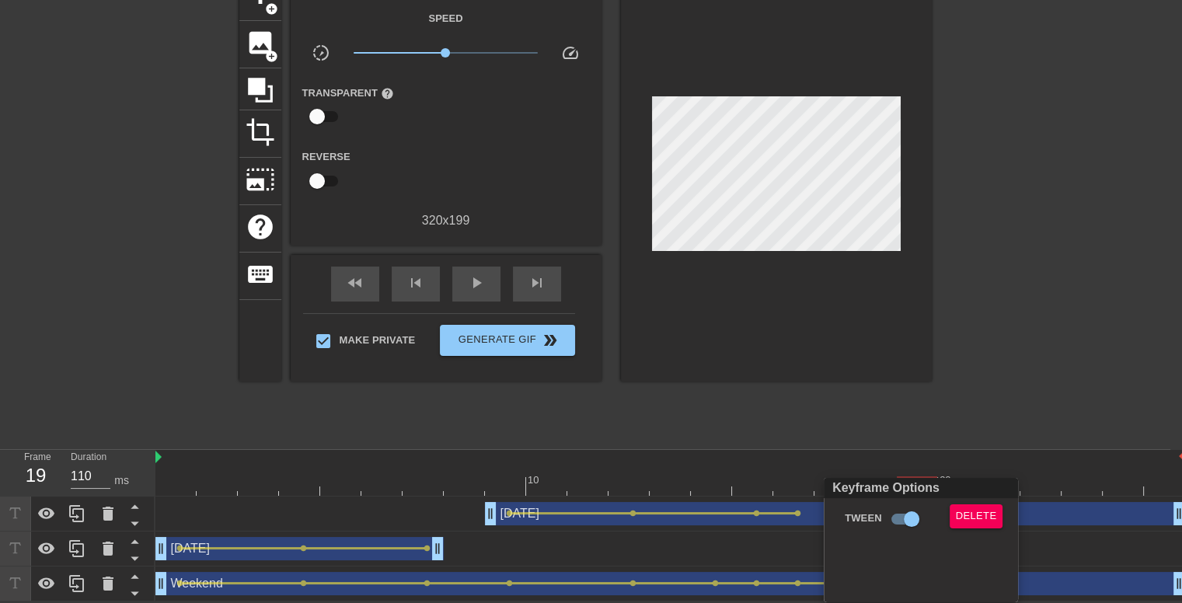
scroll to position [78, 0]
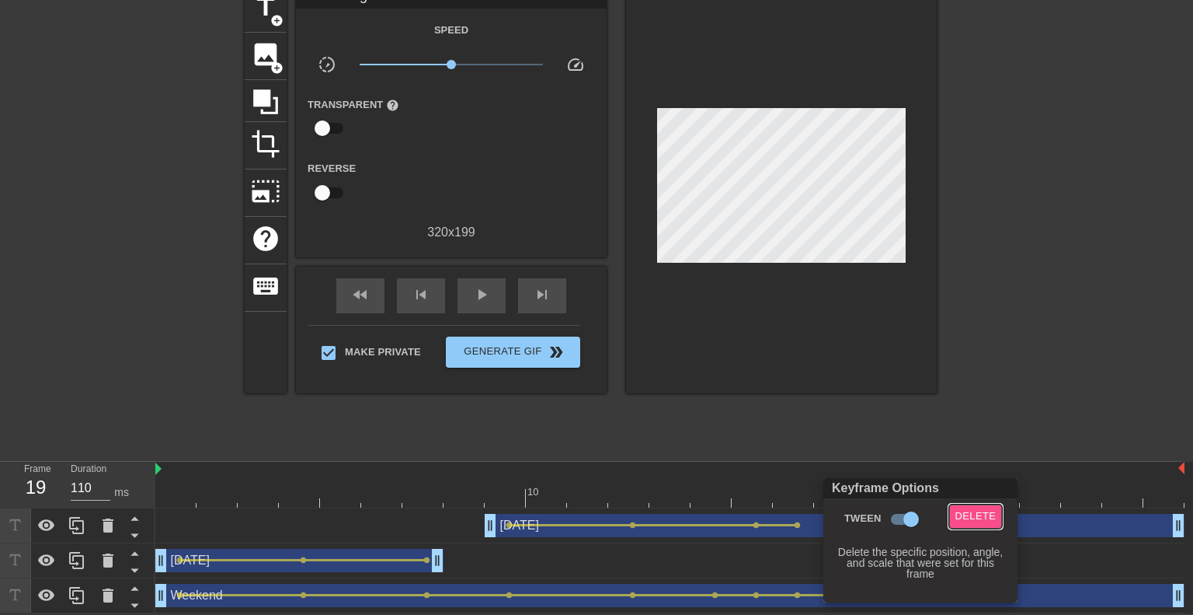
click at [979, 515] on span "Delete" at bounding box center [976, 516] width 41 height 18
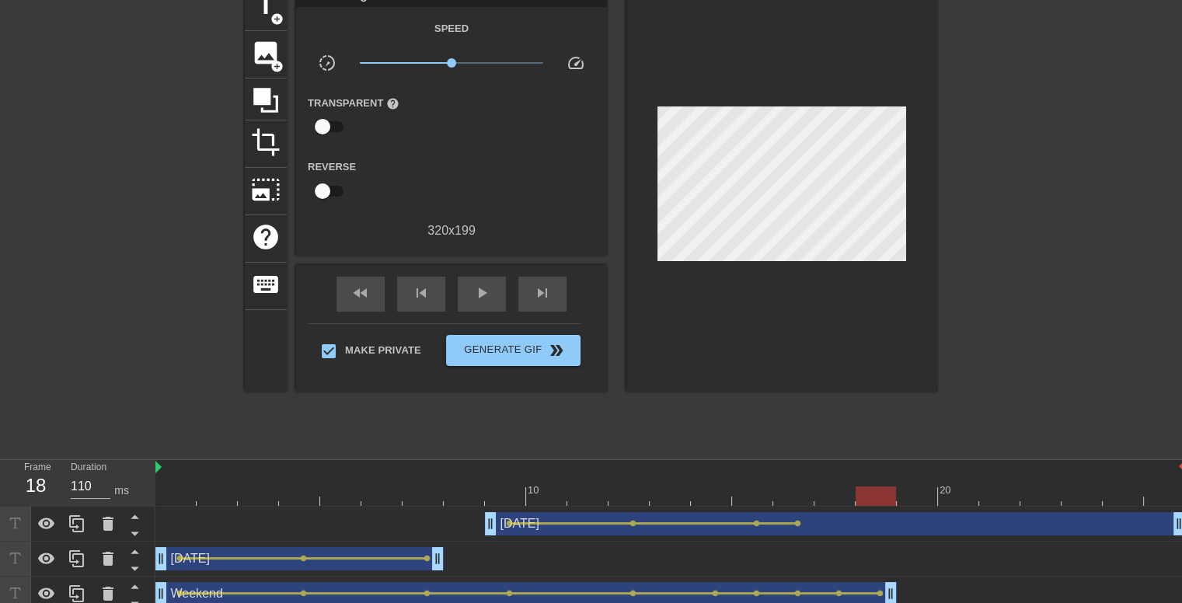
drag, startPoint x: 1177, startPoint y: 593, endPoint x: 892, endPoint y: 585, distance: 285.2
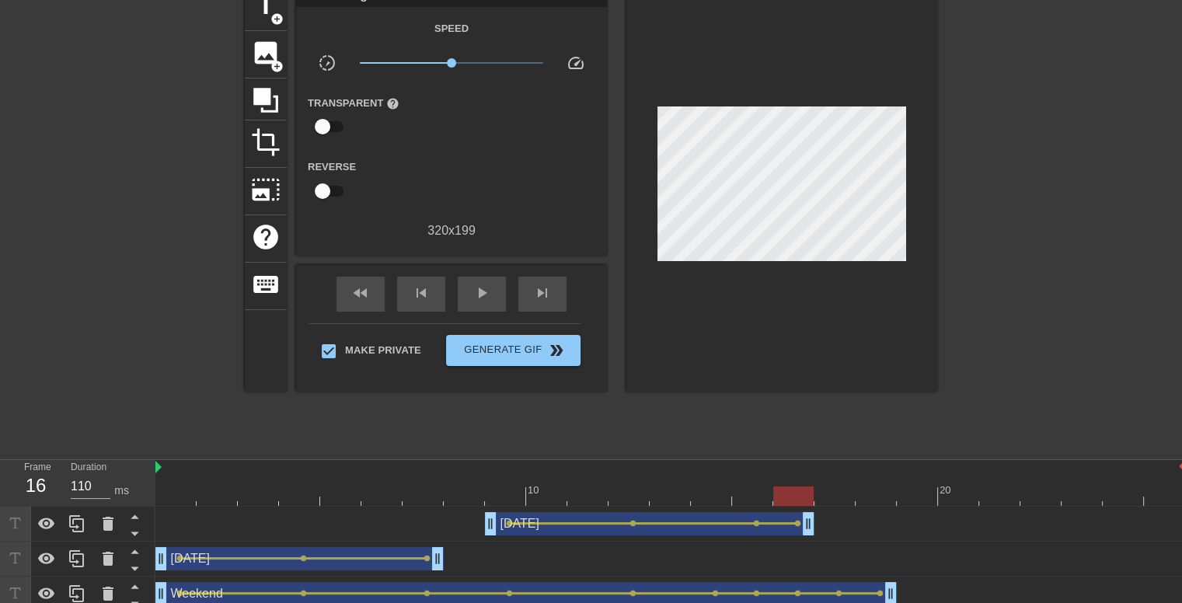
drag, startPoint x: 1174, startPoint y: 524, endPoint x: 810, endPoint y: 517, distance: 363.6
click at [1036, 360] on div at bounding box center [1072, 217] width 233 height 466
click at [953, 389] on div "title add_circle image add_circle crop photo_size_select_large help keyboard Gi…" at bounding box center [591, 217] width 1182 height 466
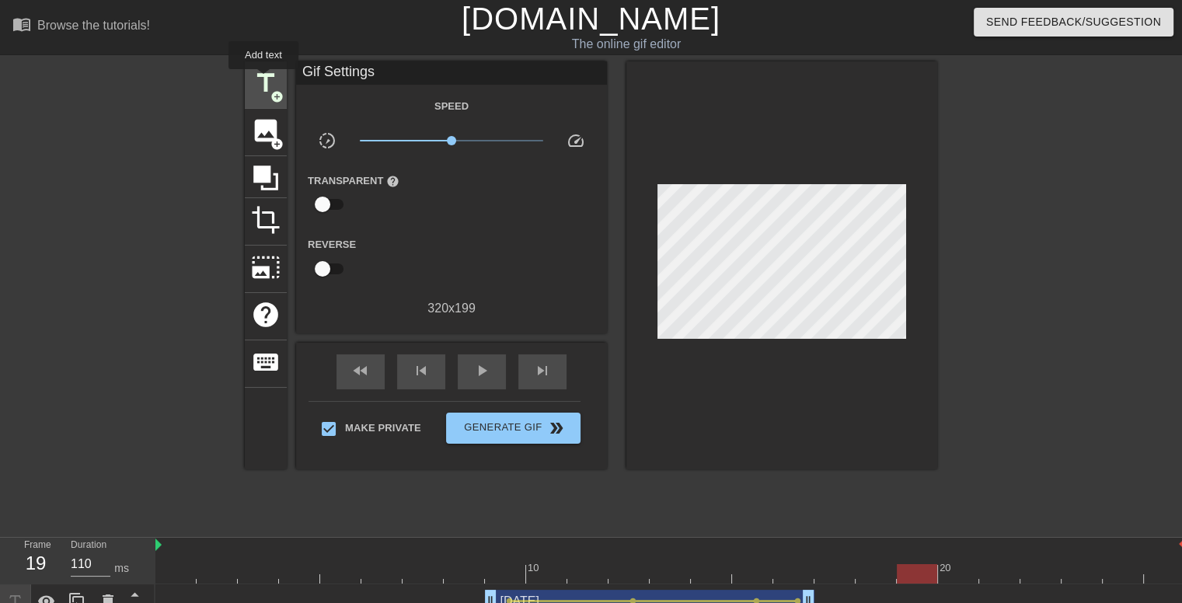
click at [263, 80] on span "title" at bounding box center [266, 83] width 30 height 30
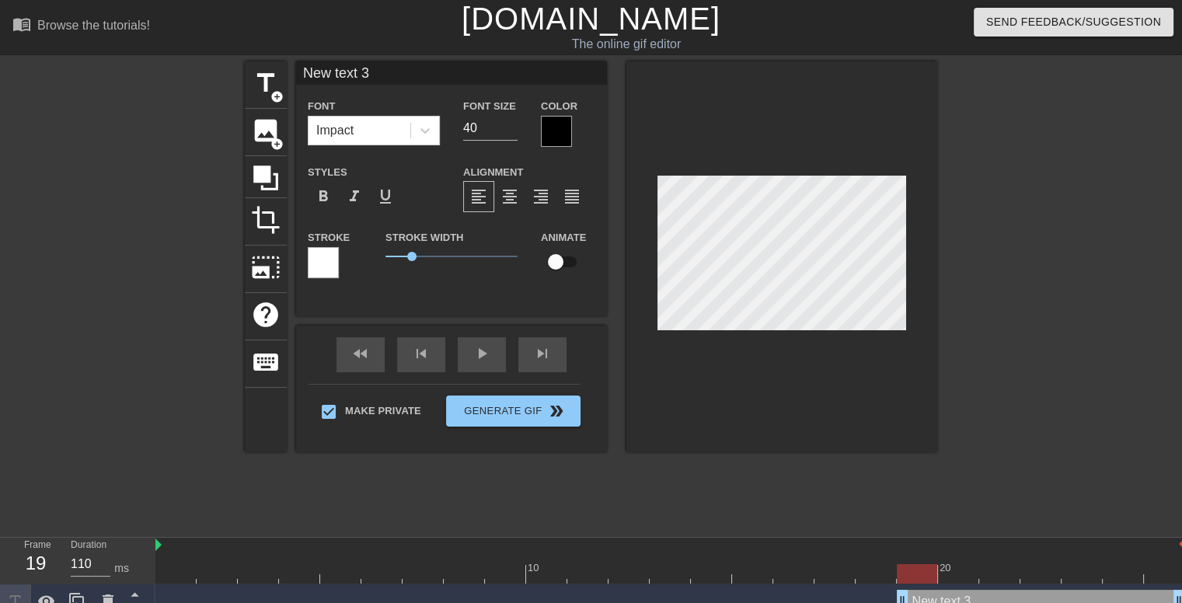
scroll to position [2, 3]
type input "M"
type textarea "M"
type input "Mo"
type textarea "Mo"
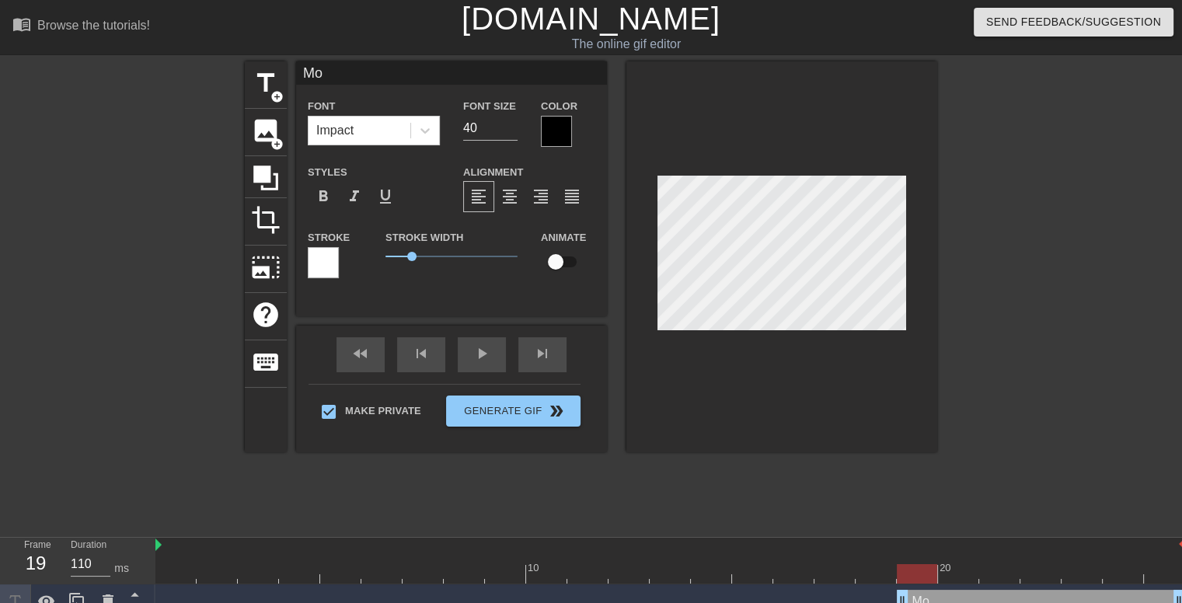
type input "Mon"
type textarea "Mon"
type input "Mond"
type textarea "Mond"
type input "[PERSON_NAME]"
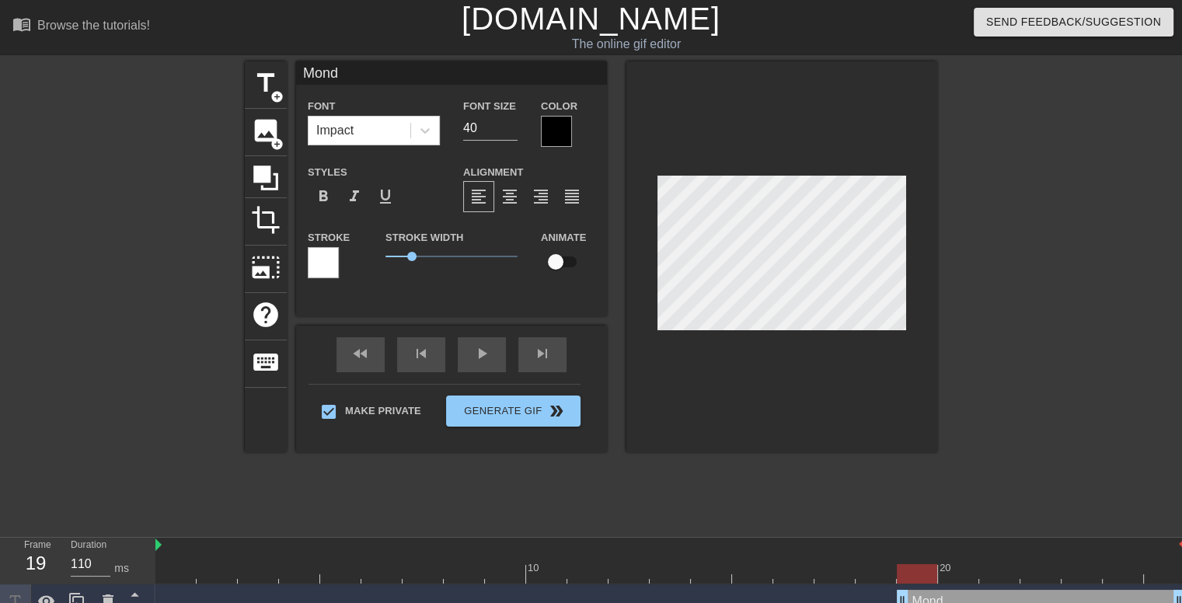
type textarea "[PERSON_NAME]"
type input "[DATE]"
type textarea "[DATE]"
click at [1071, 263] on div at bounding box center [1072, 294] width 233 height 466
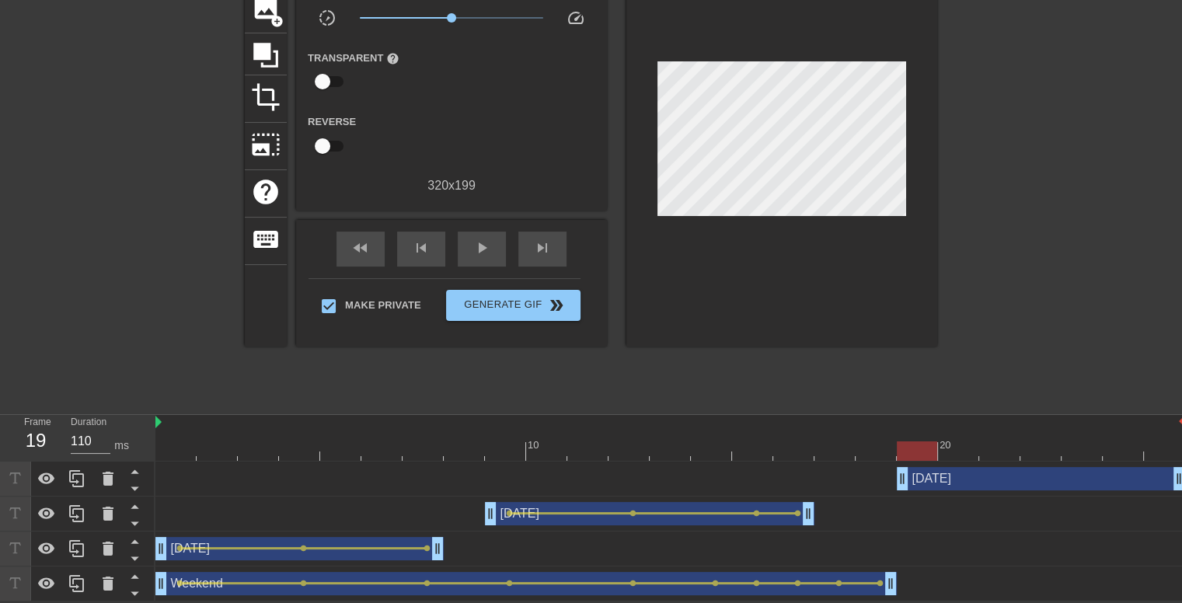
scroll to position [124, 0]
click at [951, 478] on div "[DATE] drag_handle drag_handle" at bounding box center [1041, 478] width 288 height 23
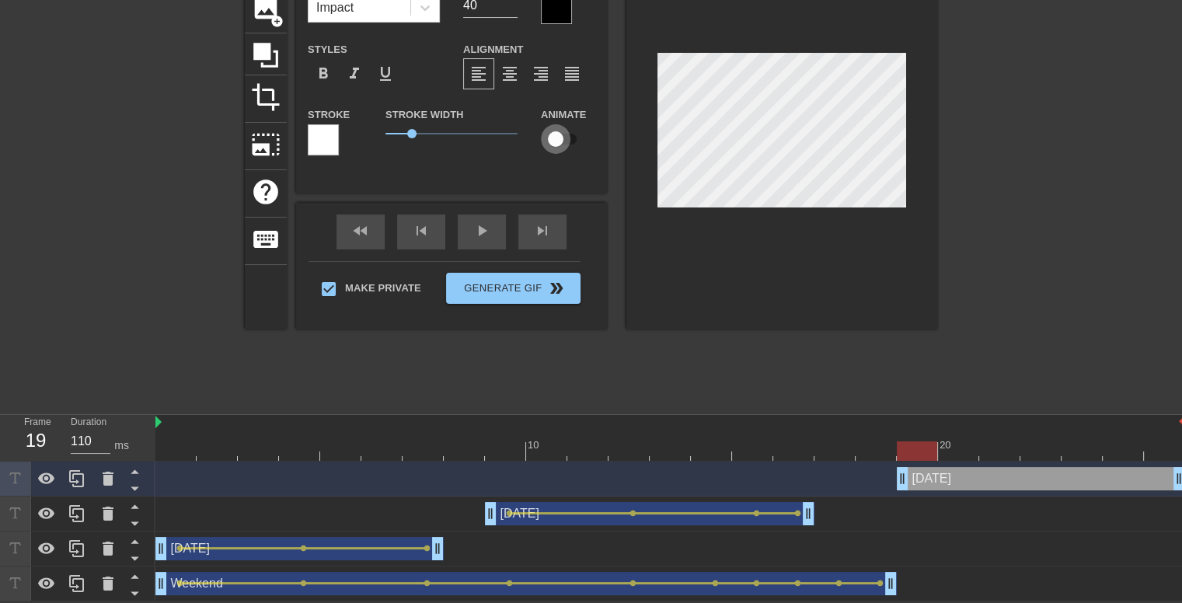
click at [566, 135] on input "checkbox" at bounding box center [555, 139] width 89 height 30
checkbox input "true"
click at [920, 475] on span "lens" at bounding box center [920, 478] width 7 height 7
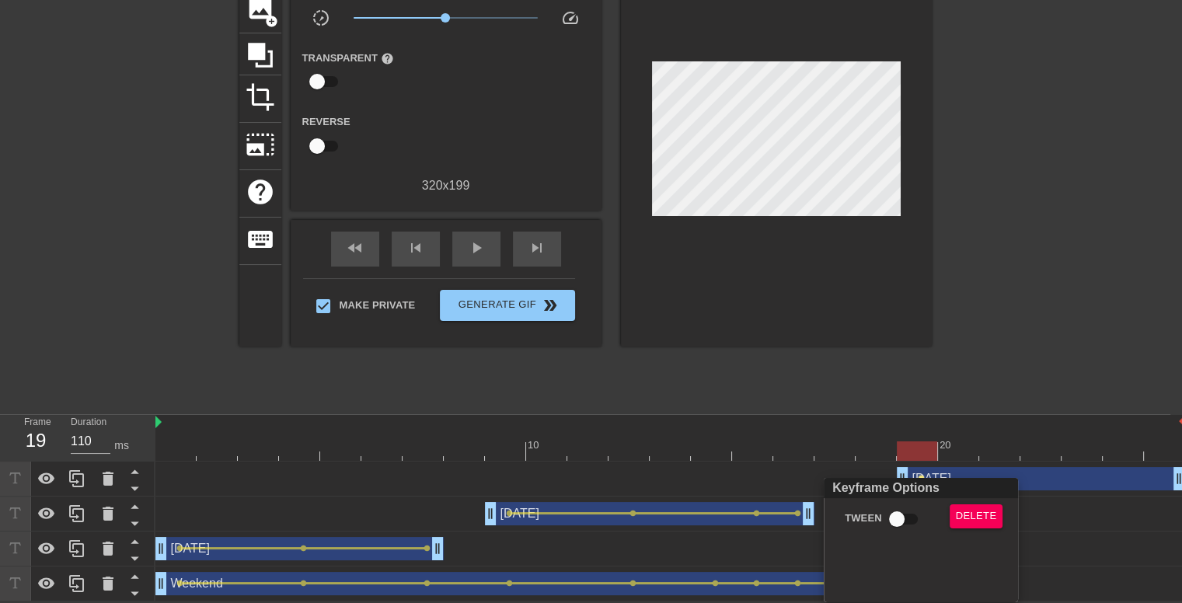
scroll to position [112, 0]
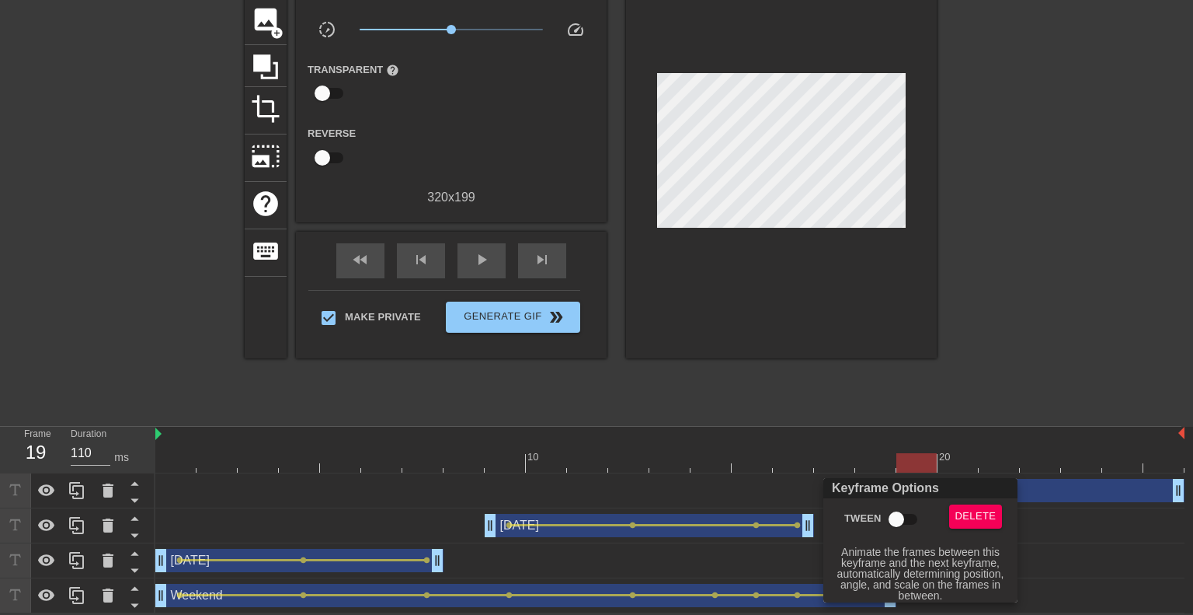
click at [906, 518] on input "Tween" at bounding box center [896, 519] width 89 height 30
checkbox input "true"
click at [983, 413] on div at bounding box center [596, 307] width 1193 height 615
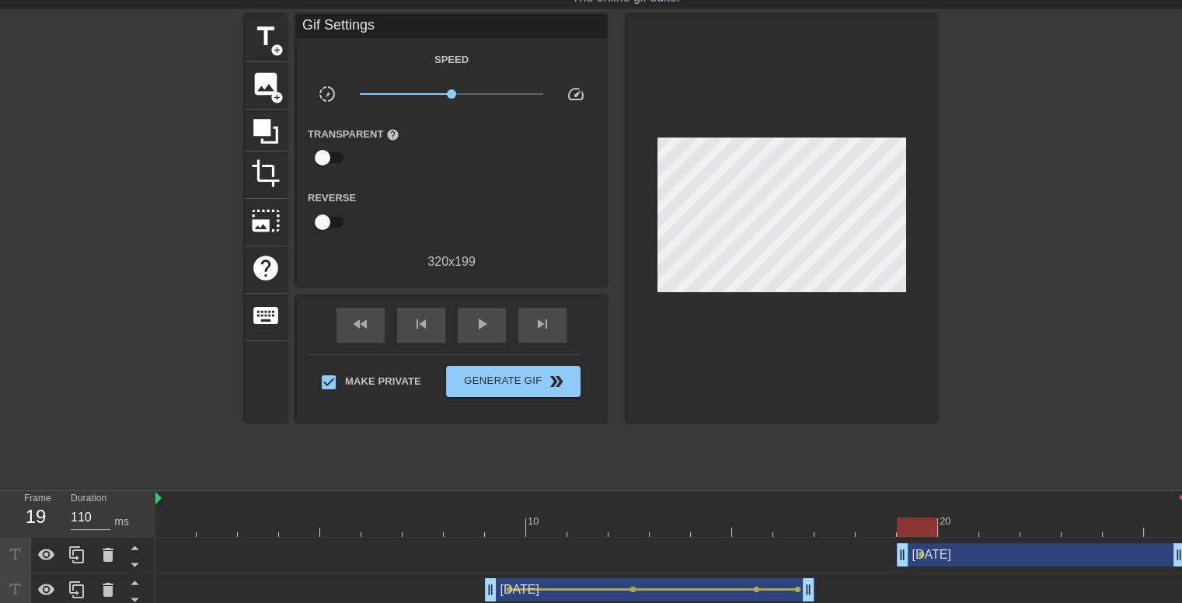
scroll to position [0, 0]
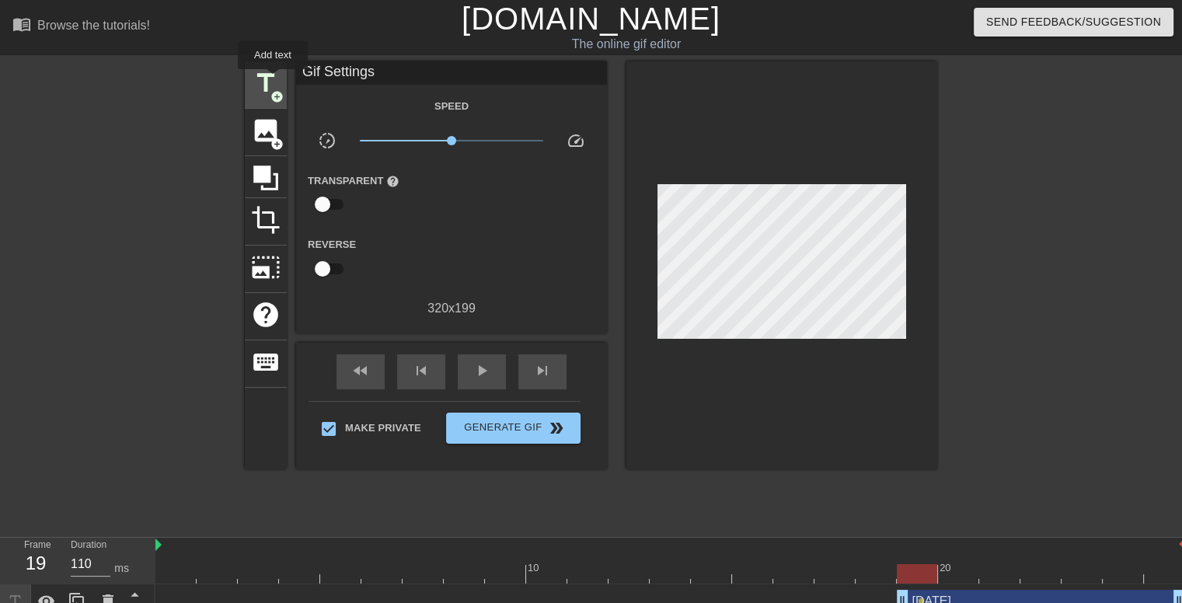
click at [273, 80] on span "title" at bounding box center [266, 83] width 30 height 30
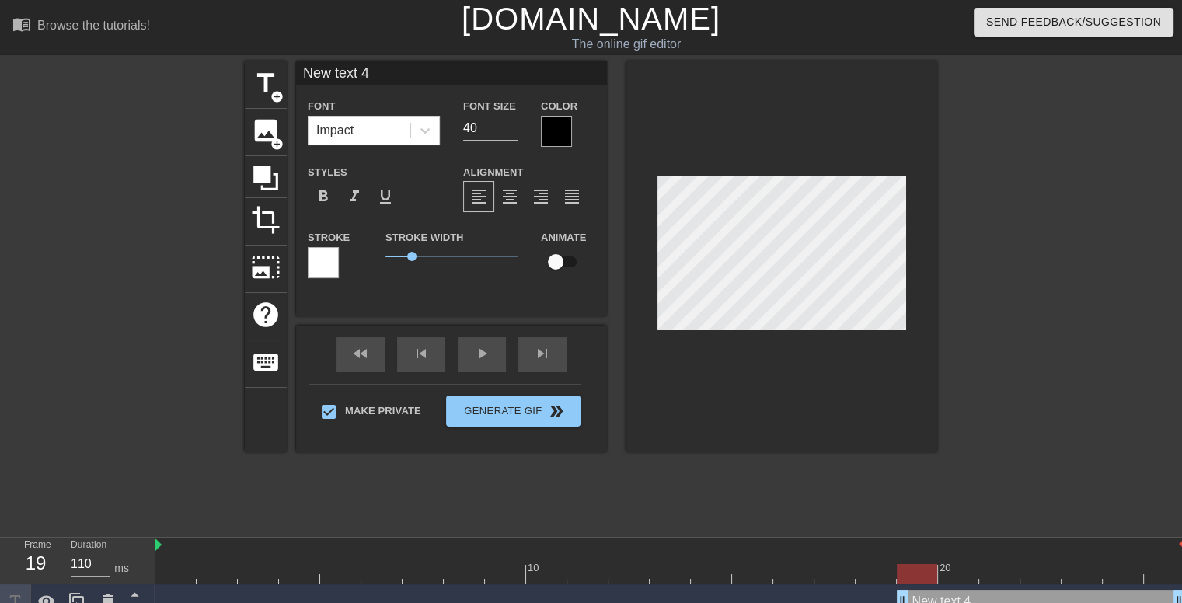
click at [841, 336] on div at bounding box center [781, 256] width 311 height 391
type input "W"
type textarea "W"
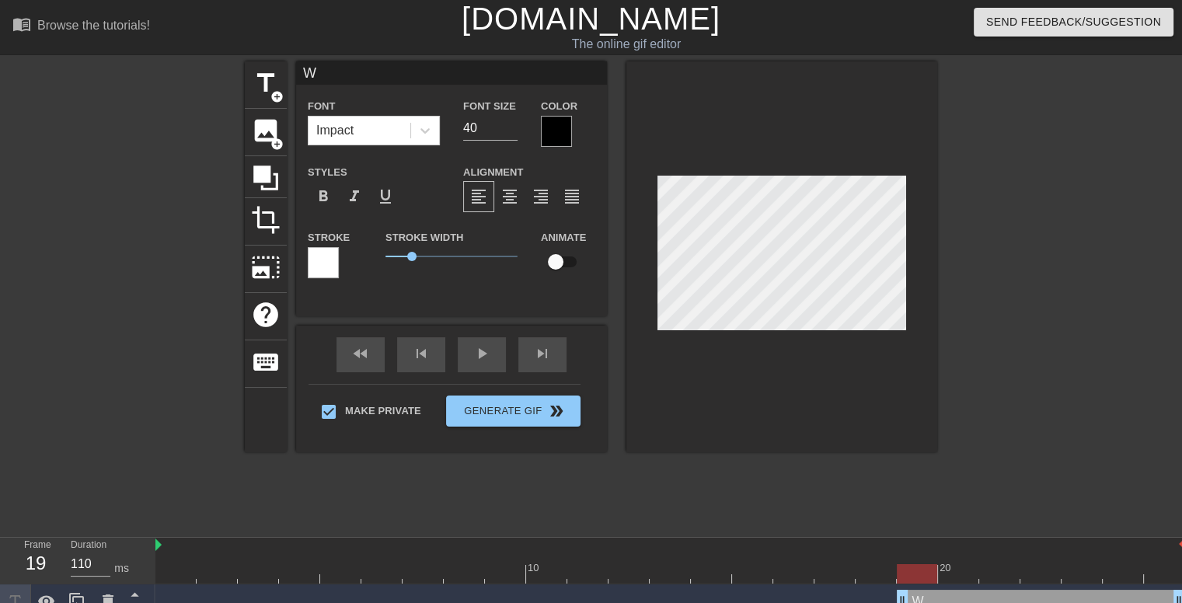
type input "We"
type textarea "We"
type input "Wee"
type textarea "Wee"
type input "Week"
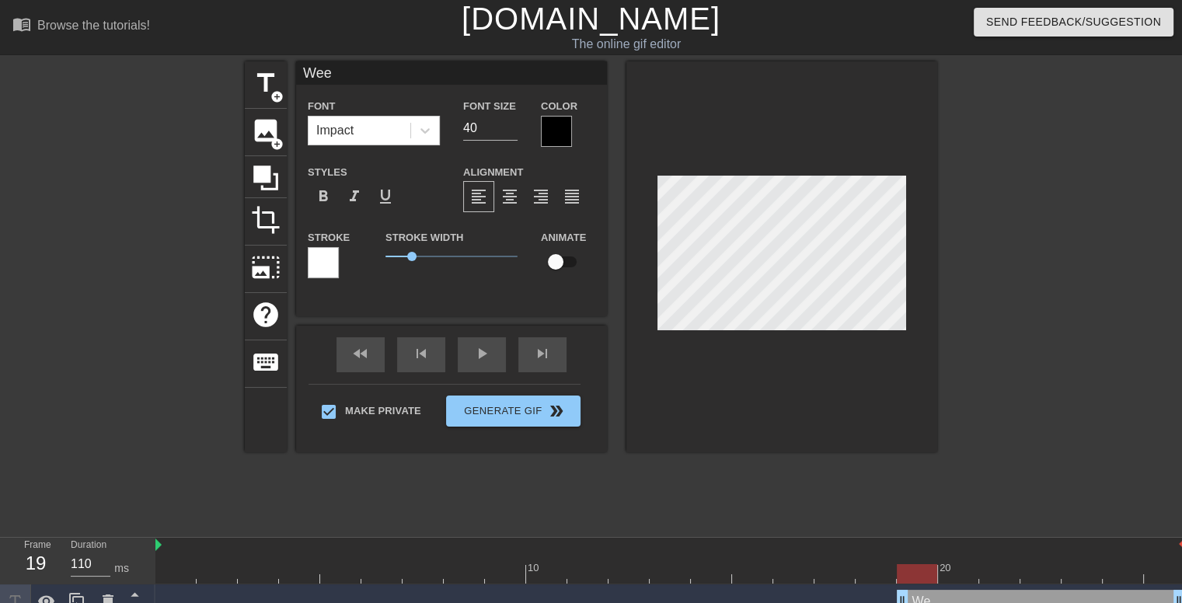
type textarea "Week"
type input "Weeke"
type textarea "Weeke"
type input "Weeken"
type textarea "Weeken"
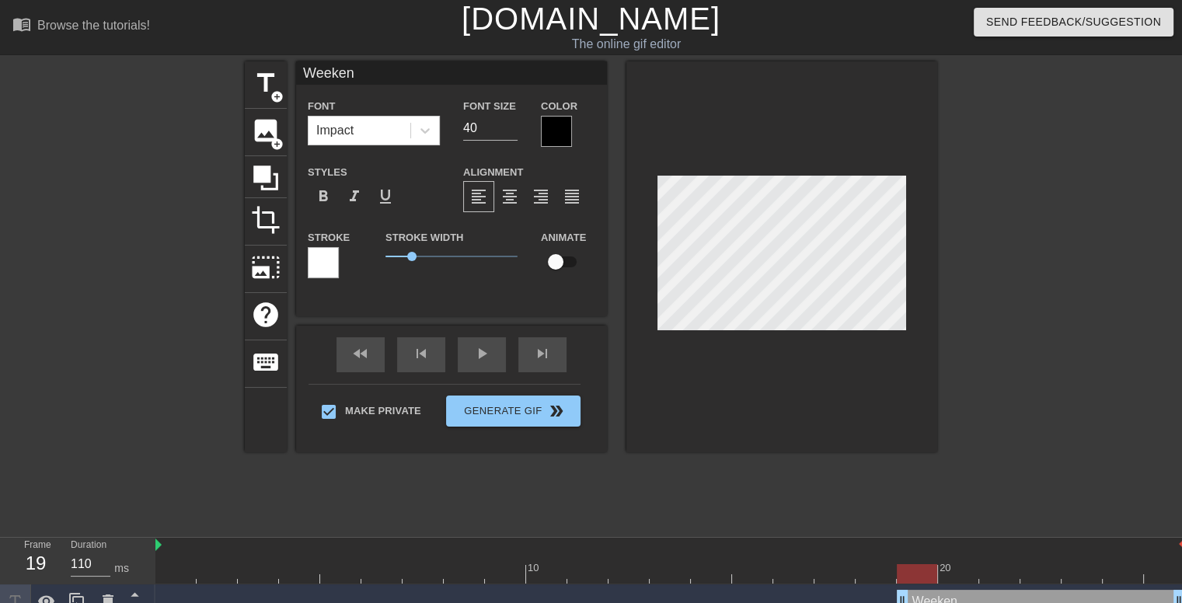
scroll to position [2, 3]
type input "Weekend"
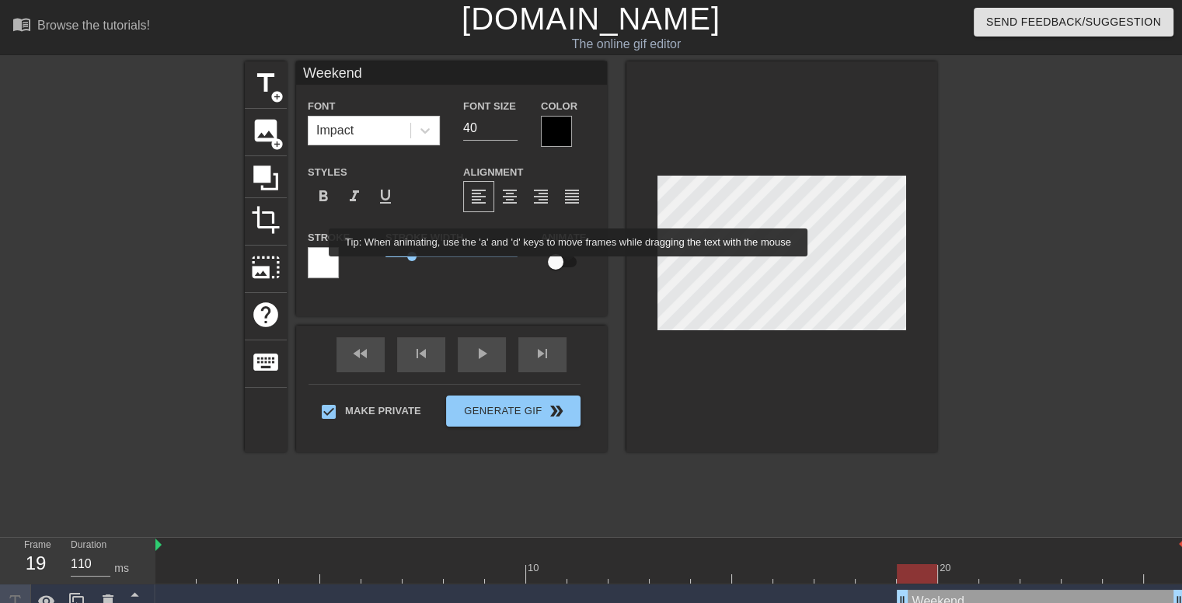
type textarea "Weekend"
click at [566, 265] on input "checkbox" at bounding box center [555, 262] width 89 height 30
checkbox input "true"
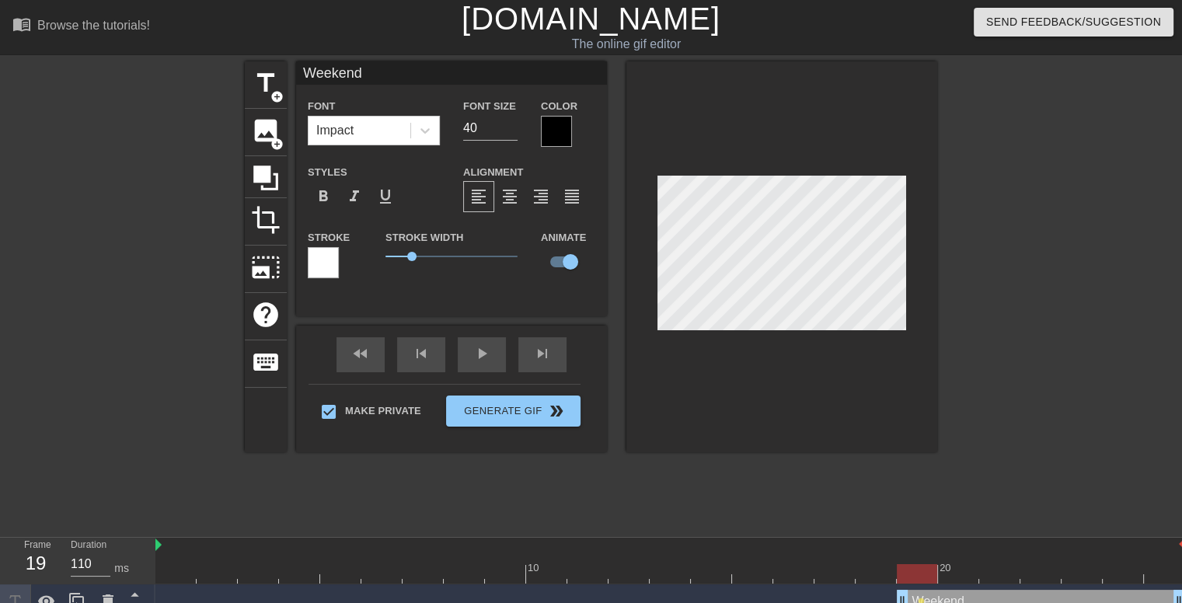
click at [991, 344] on div at bounding box center [1072, 294] width 233 height 466
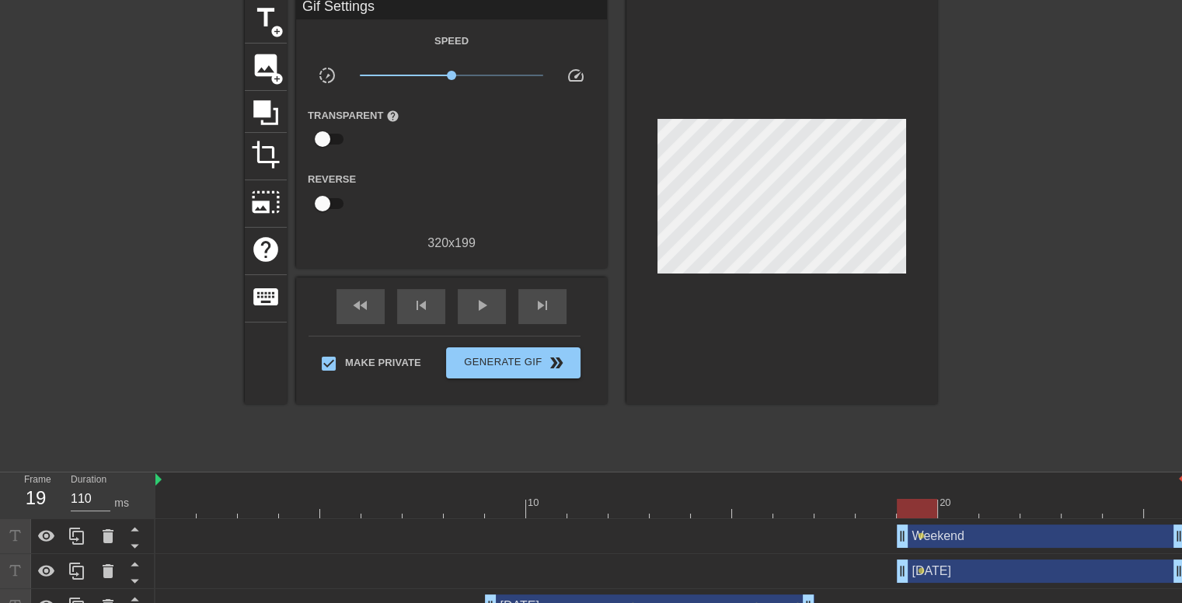
scroll to position [158, 0]
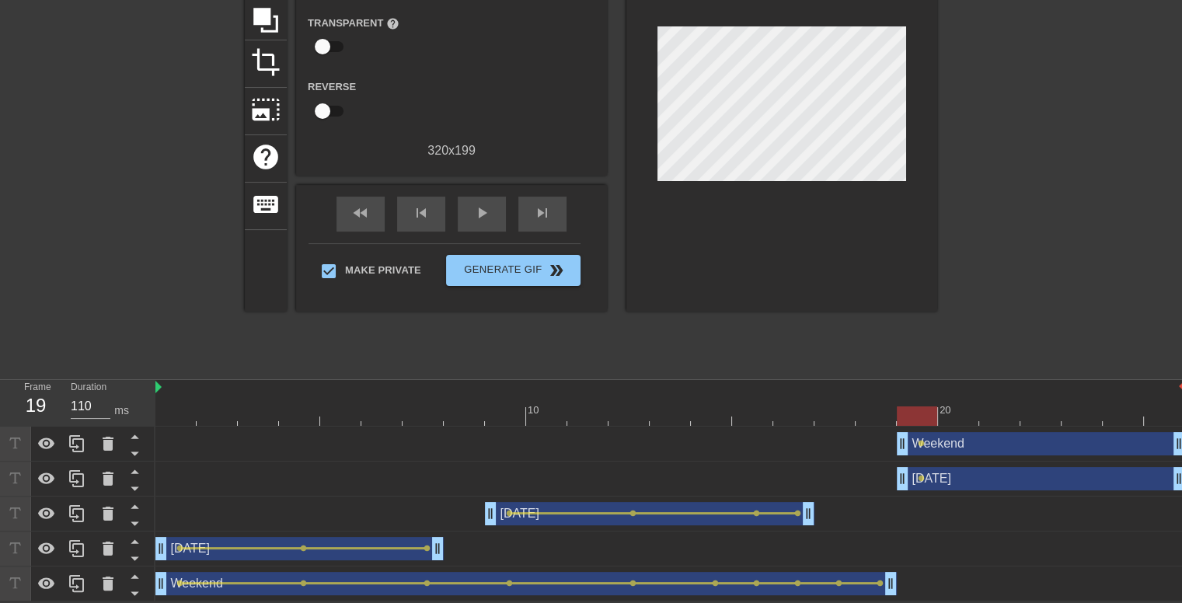
click at [924, 444] on div "Weekend drag_handle drag_handle" at bounding box center [1041, 443] width 288 height 23
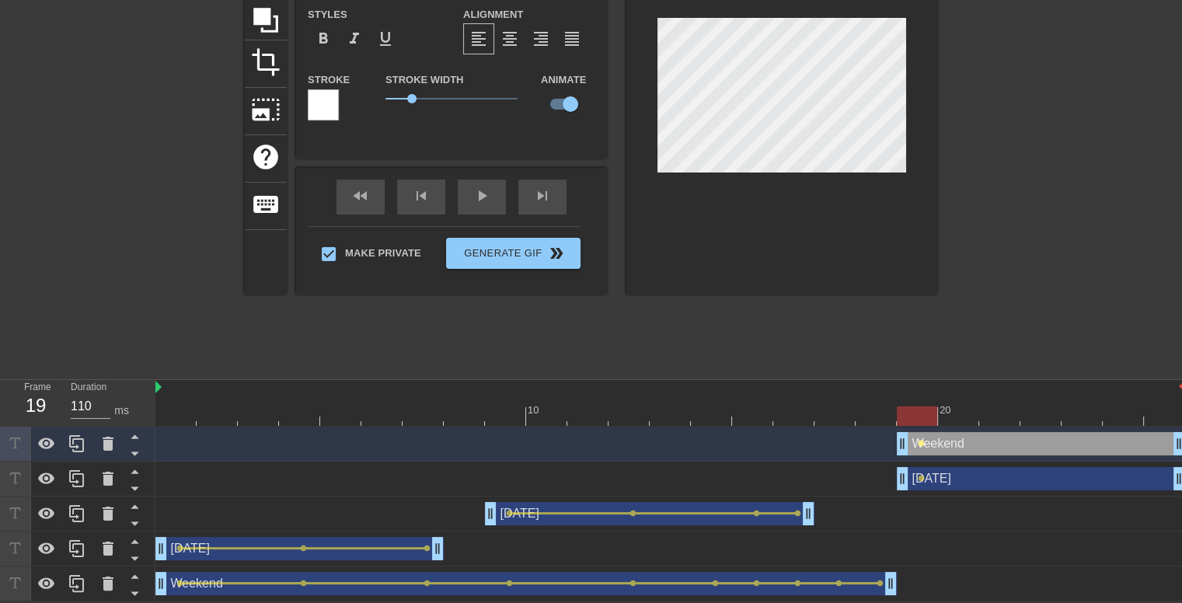
click at [921, 442] on span "lens" at bounding box center [920, 443] width 7 height 7
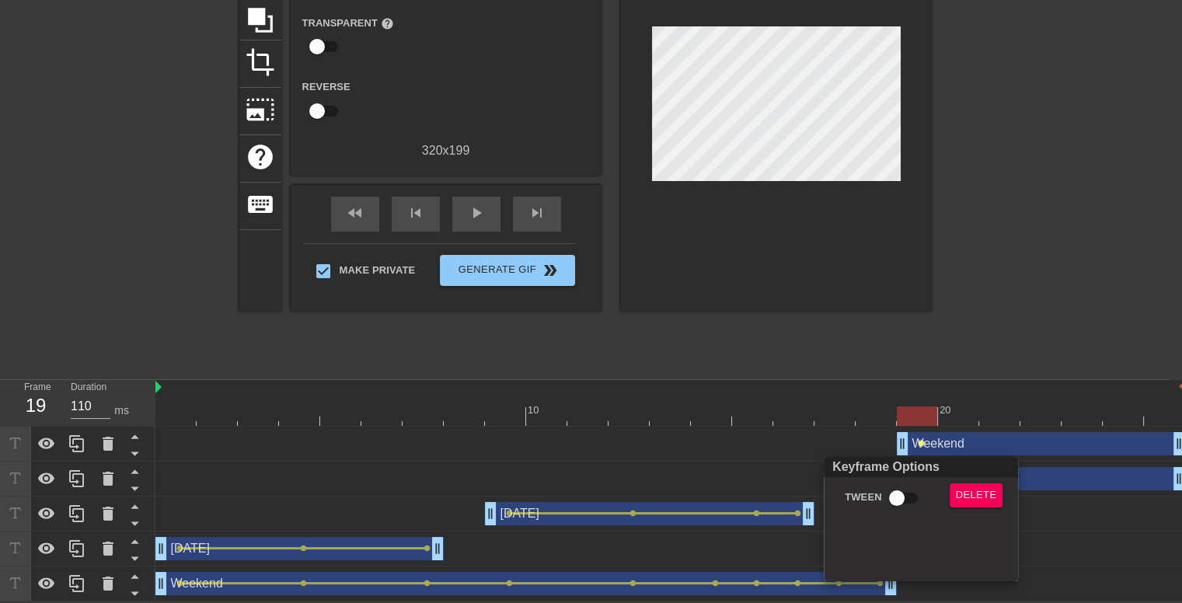
scroll to position [147, 0]
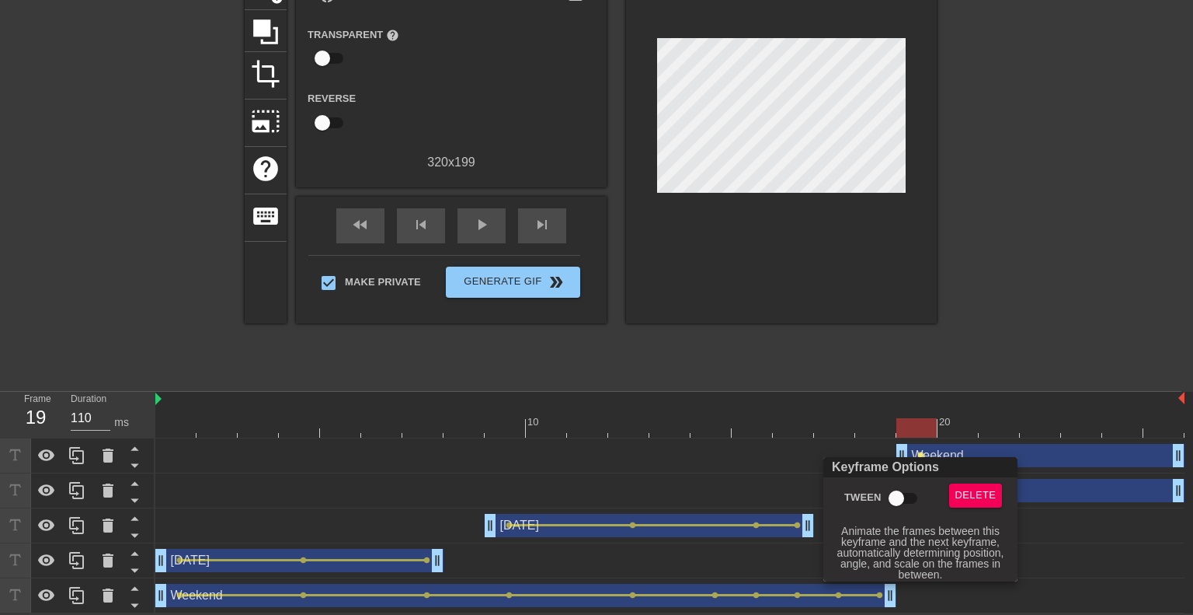
click at [908, 496] on input "Tween" at bounding box center [896, 498] width 89 height 30
checkbox input "true"
click at [1010, 346] on div at bounding box center [596, 307] width 1193 height 615
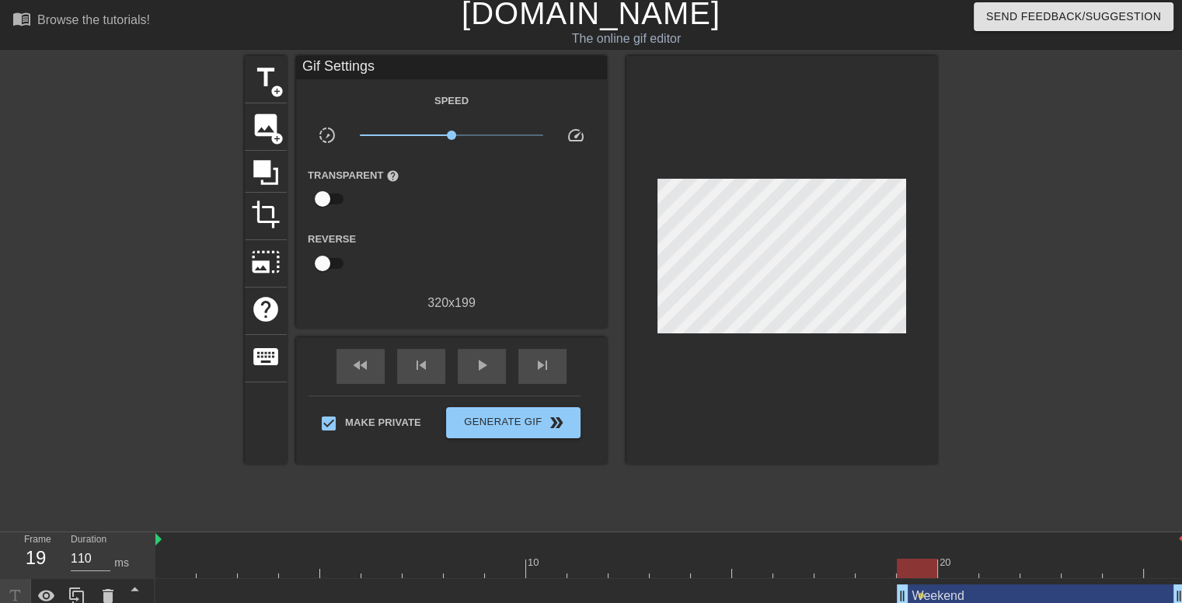
scroll to position [0, 0]
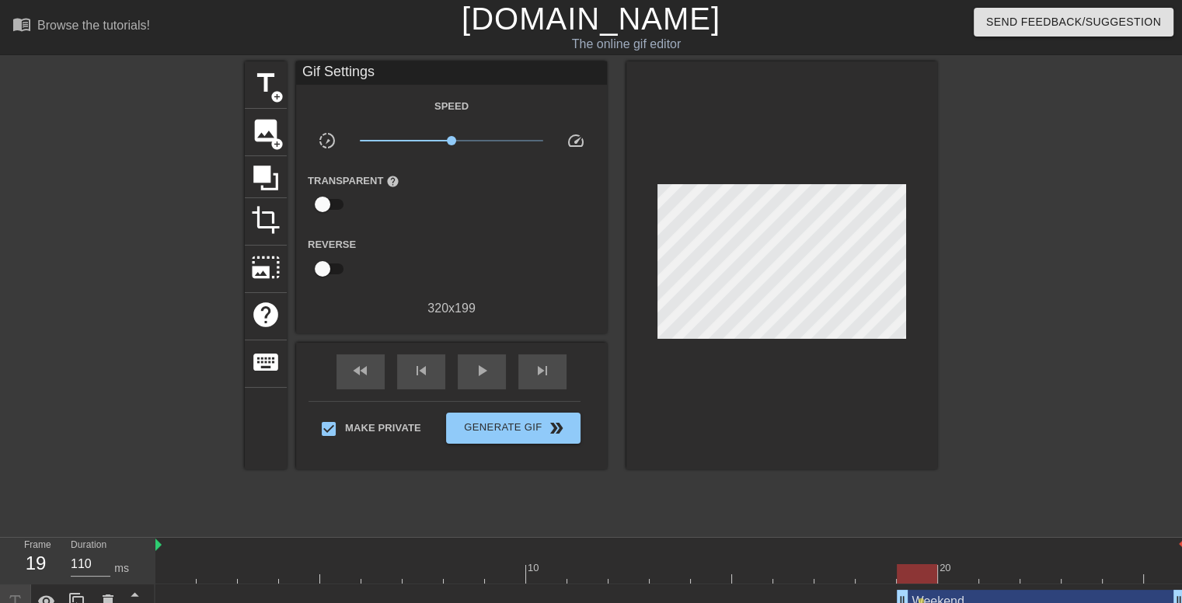
click at [1010, 345] on div at bounding box center [1072, 294] width 233 height 466
click at [1029, 326] on div at bounding box center [1072, 294] width 233 height 466
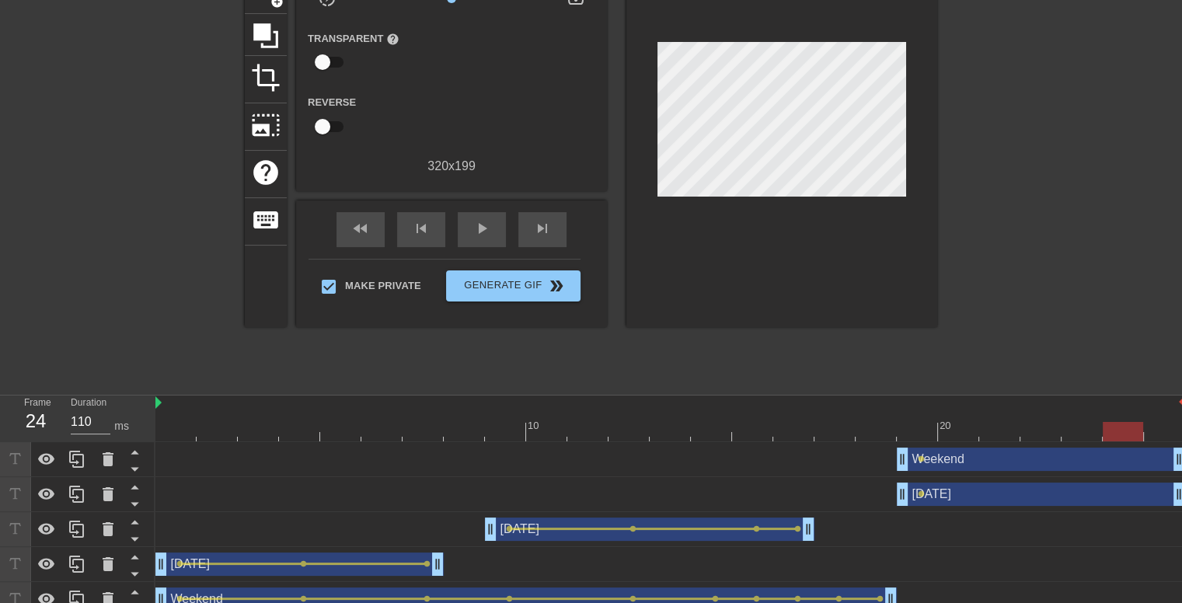
scroll to position [158, 0]
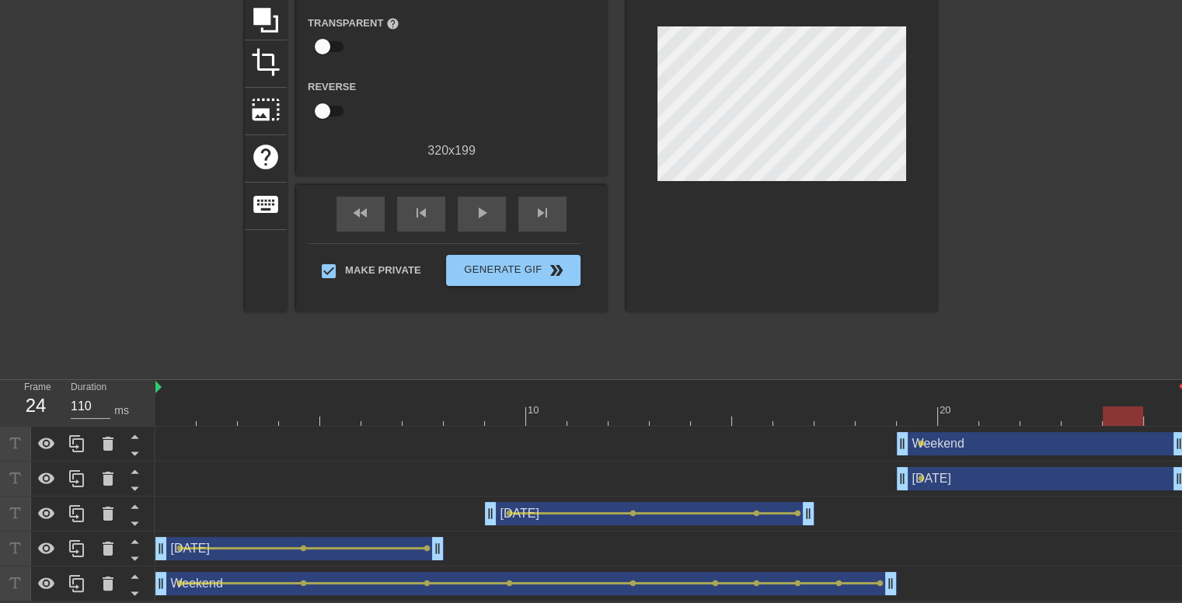
click at [501, 410] on div at bounding box center [669, 415] width 1029 height 19
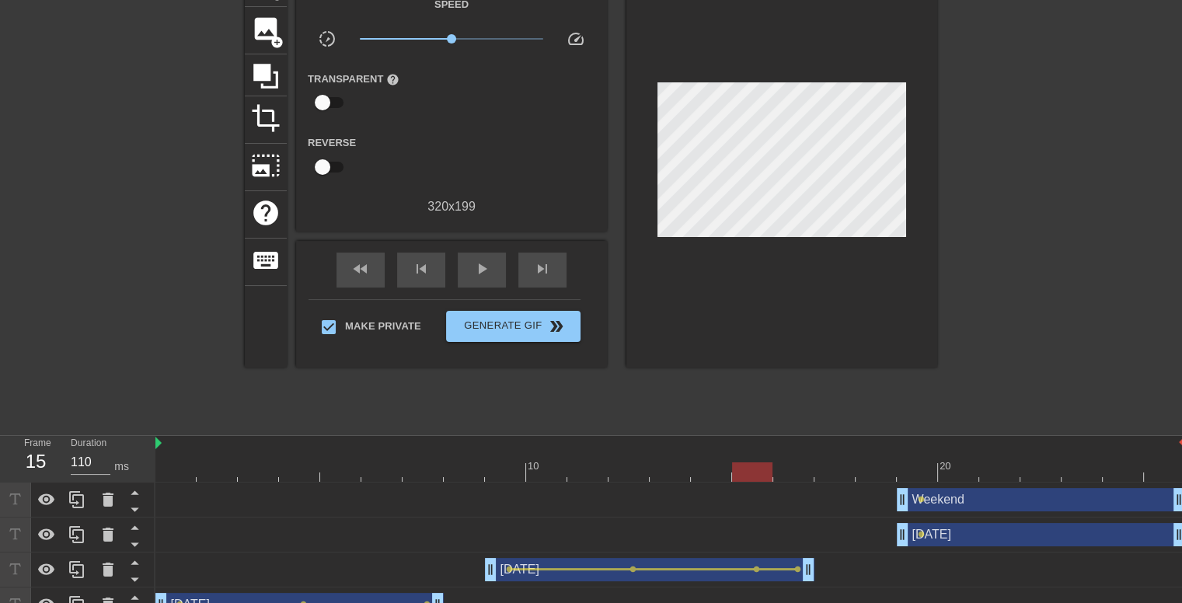
scroll to position [78, 0]
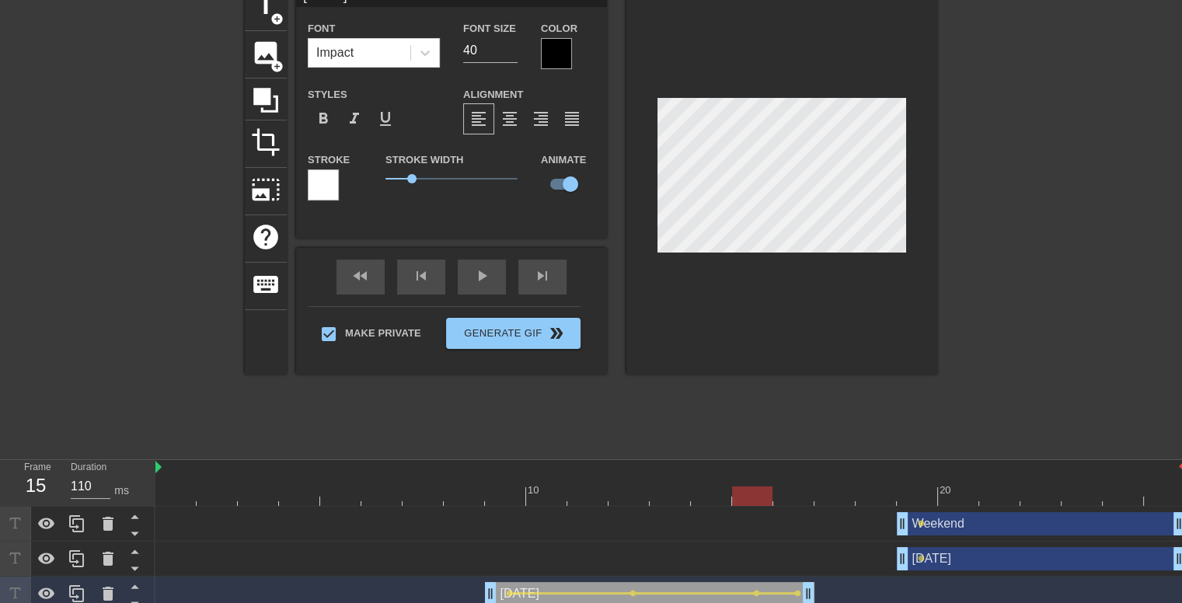
click at [646, 151] on div at bounding box center [781, 179] width 311 height 391
click at [930, 411] on div "title add_circle image add_circle crop photo_size_select_large help keyboard [D…" at bounding box center [591, 217] width 692 height 466
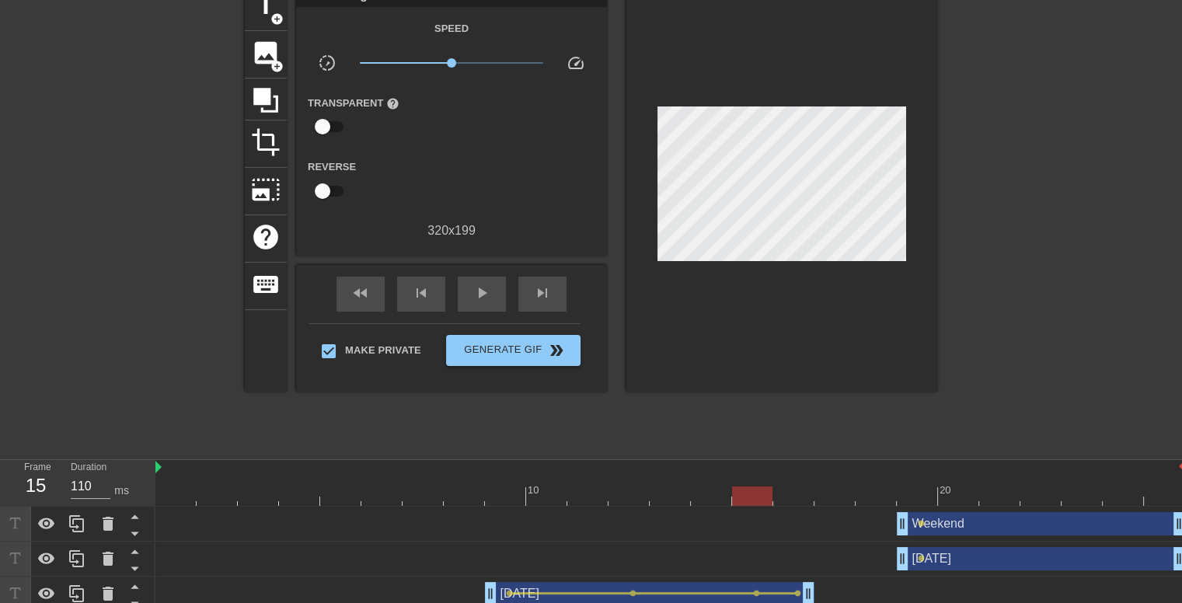
click at [430, 492] on div at bounding box center [669, 495] width 1029 height 19
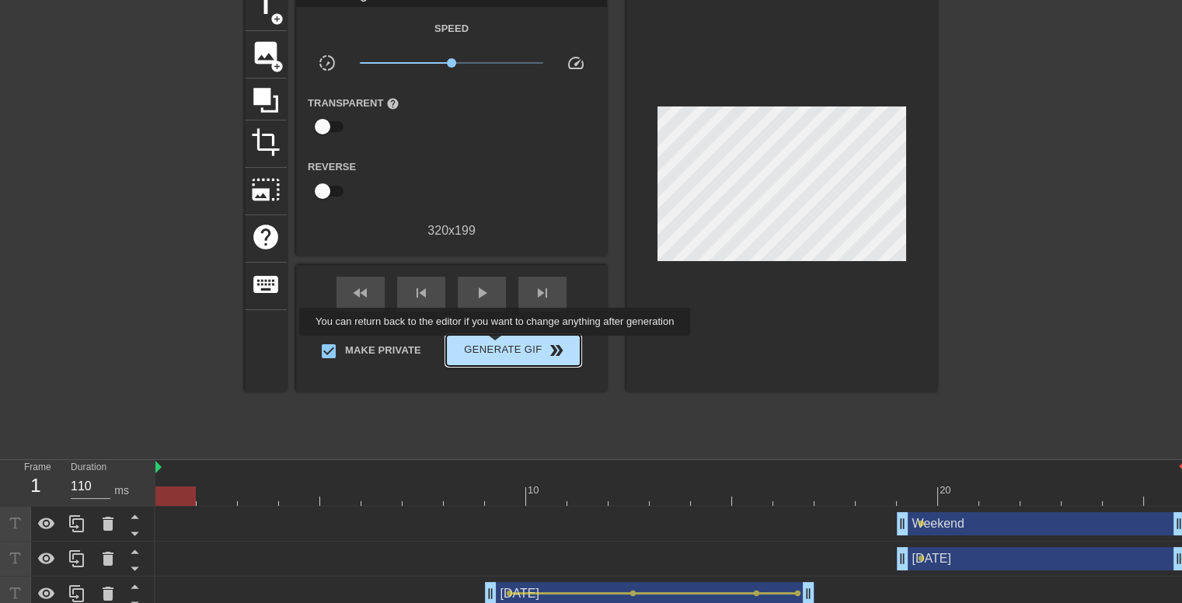
click at [497, 346] on span "Generate Gif double_arrow" at bounding box center [513, 350] width 122 height 19
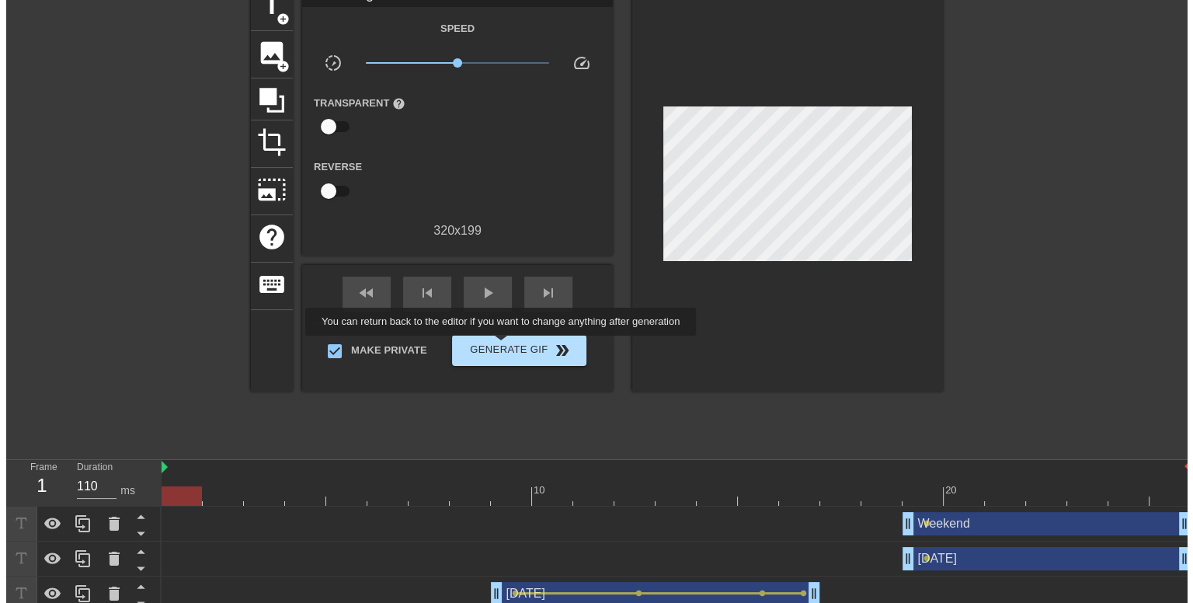
scroll to position [0, 0]
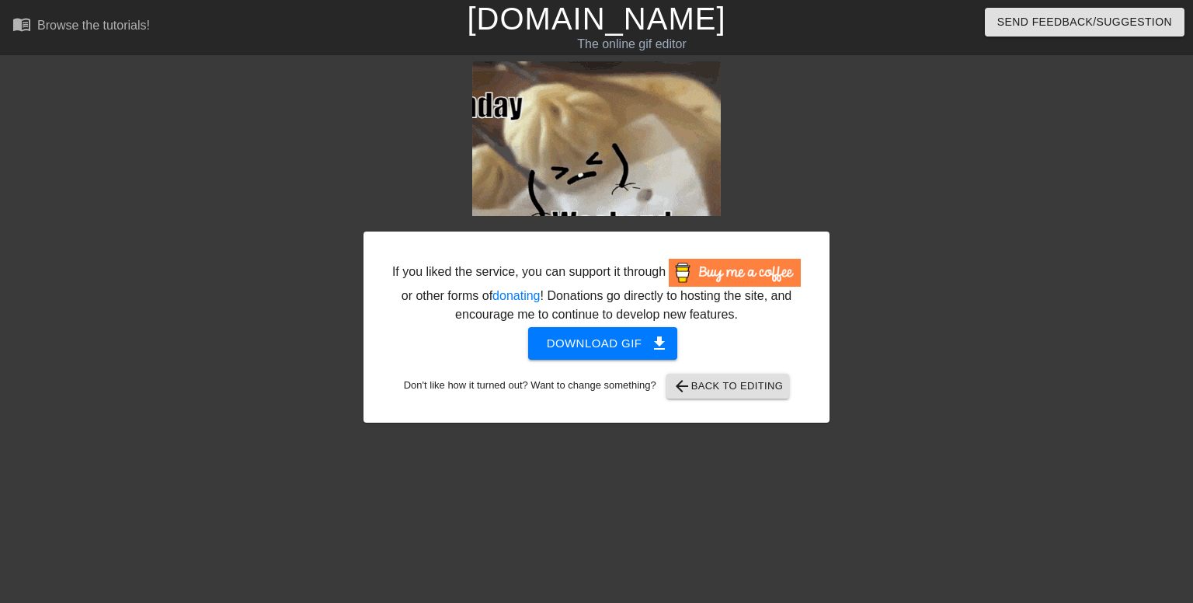
click at [986, 319] on div at bounding box center [964, 294] width 233 height 466
